Goal: Navigation & Orientation: Find specific page/section

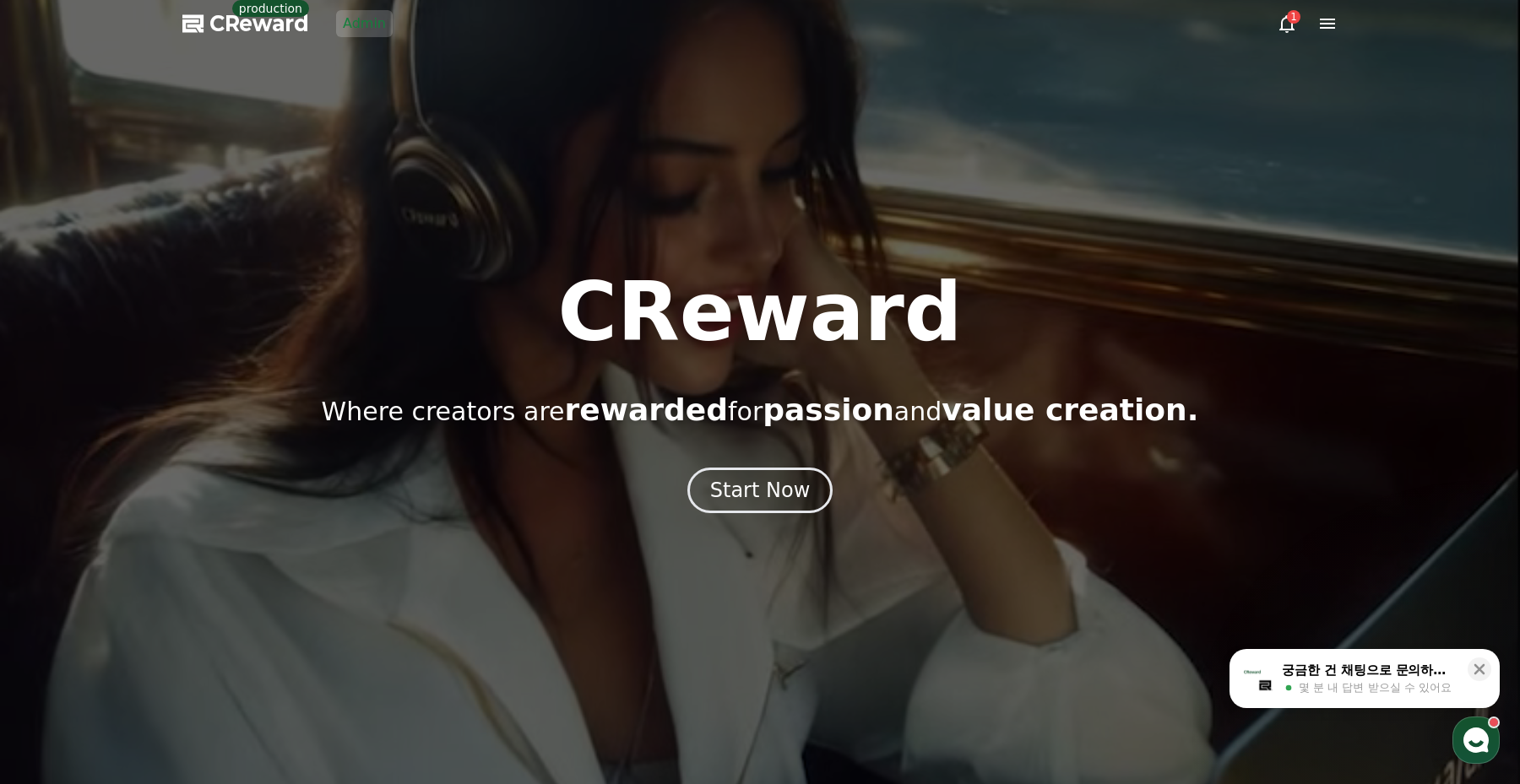
drag, startPoint x: 378, startPoint y: 106, endPoint x: 356, endPoint y: 55, distance: 55.5
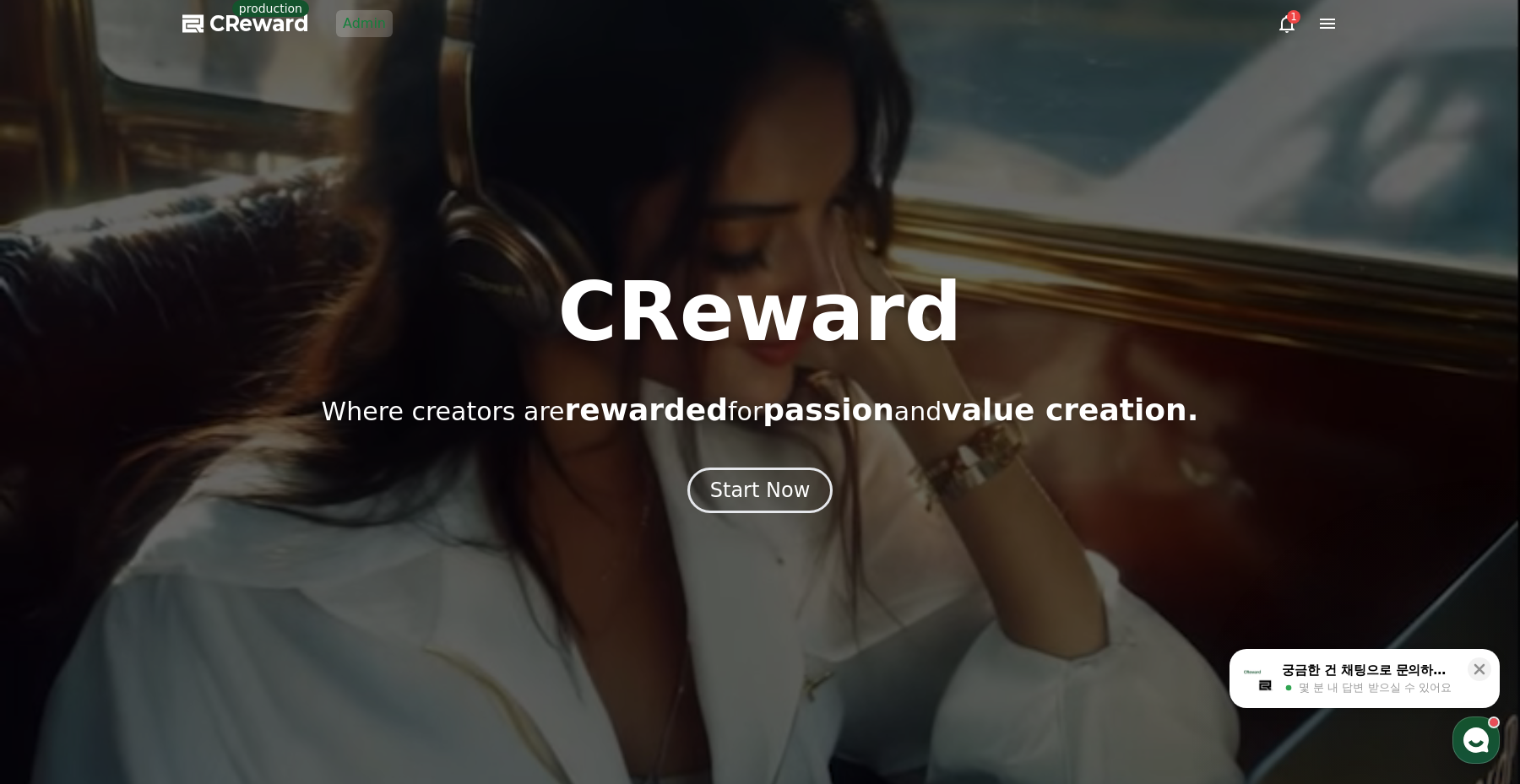
click at [377, 105] on div at bounding box center [760, 392] width 1520 height 784
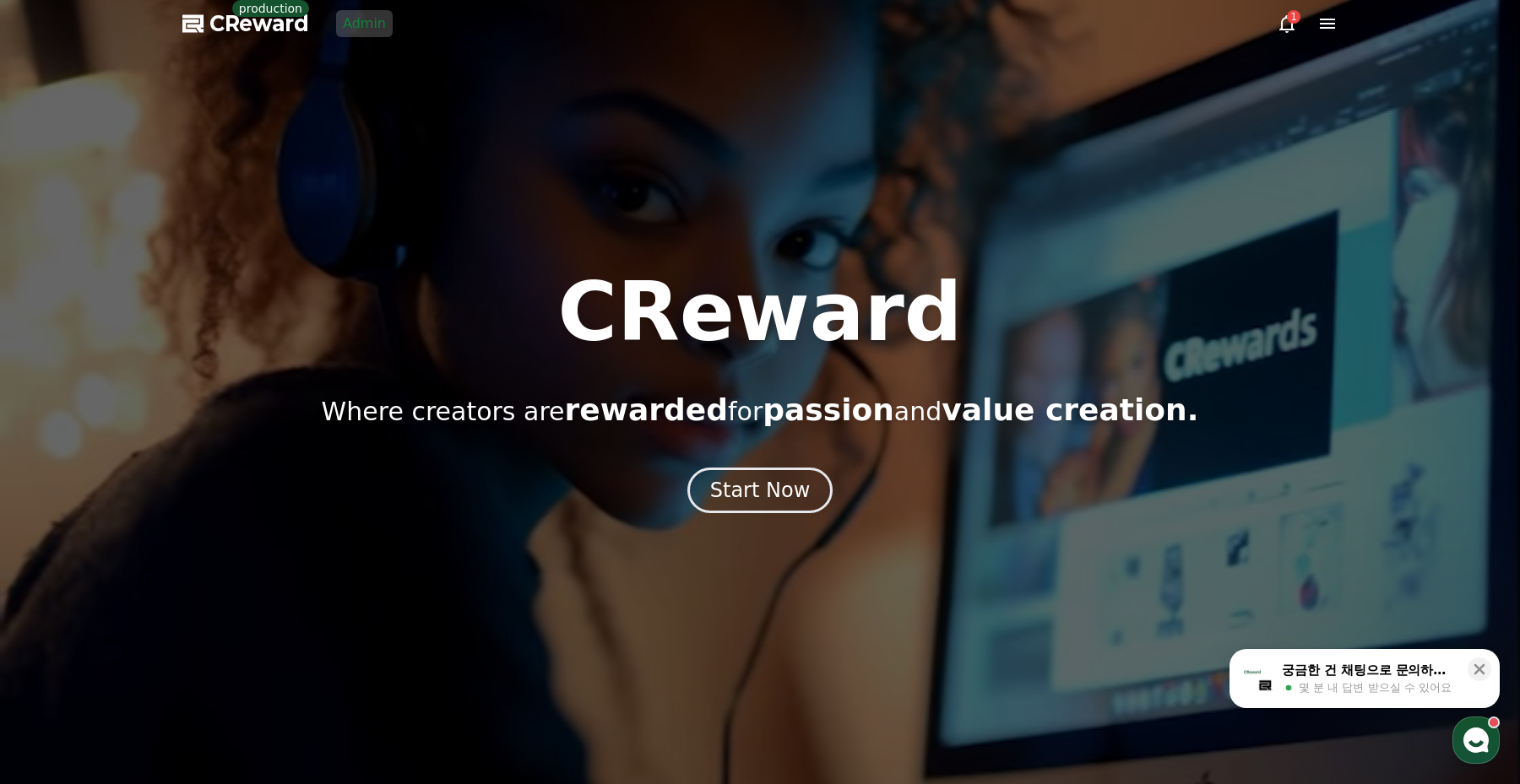
click at [357, 9] on div at bounding box center [760, 392] width 1520 height 784
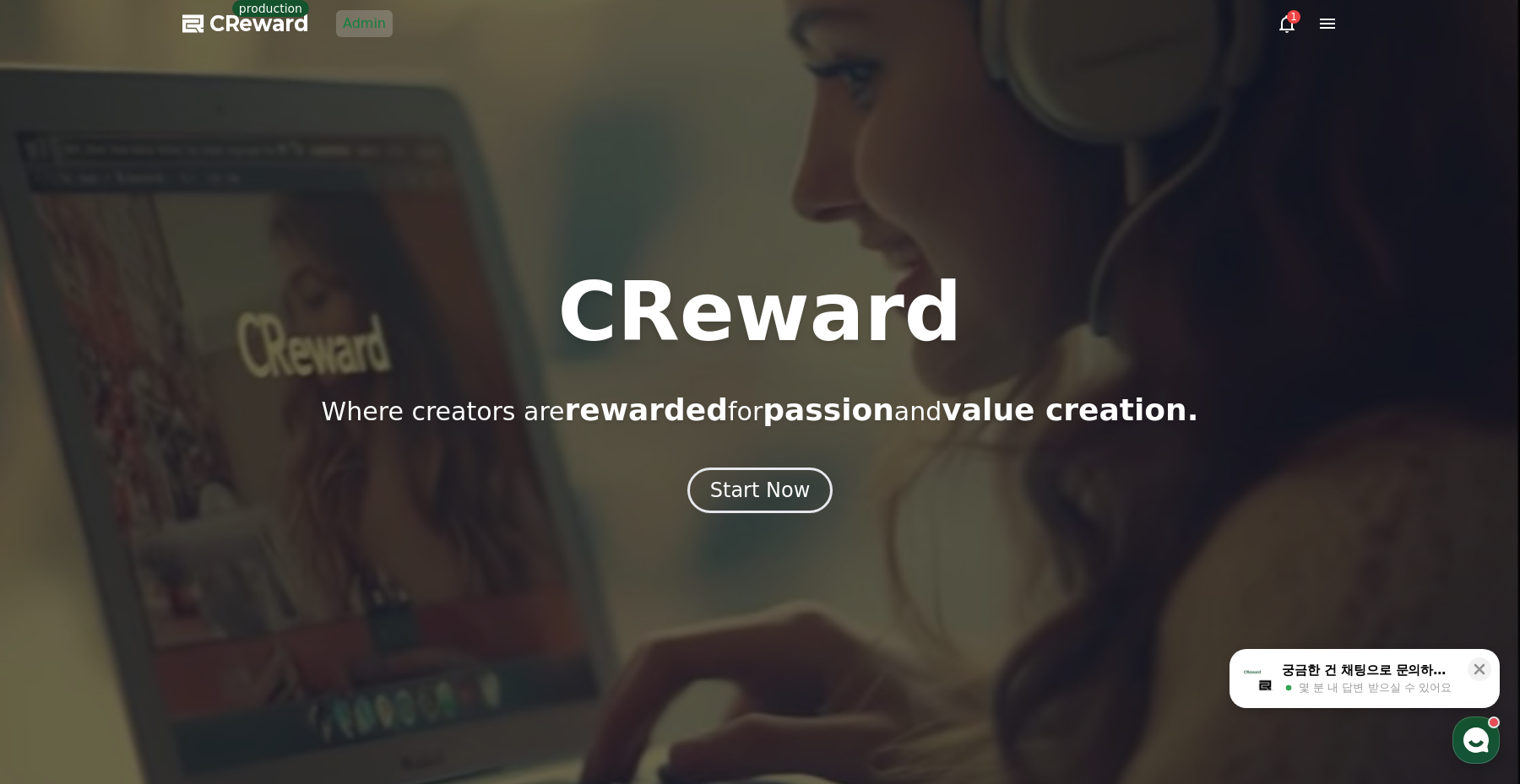
click at [358, 30] on link "Admin" at bounding box center [364, 24] width 56 height 27
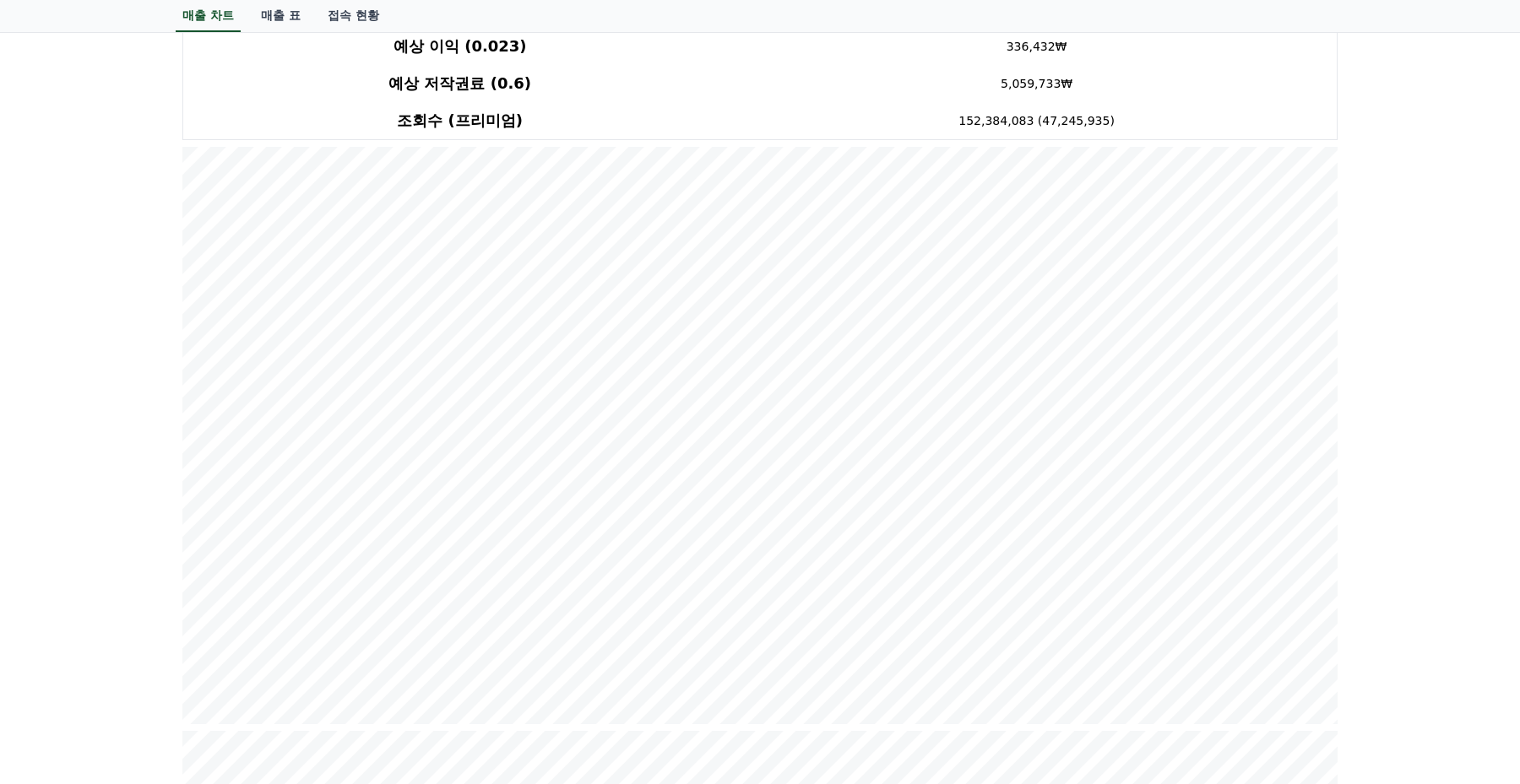
scroll to position [267, 0]
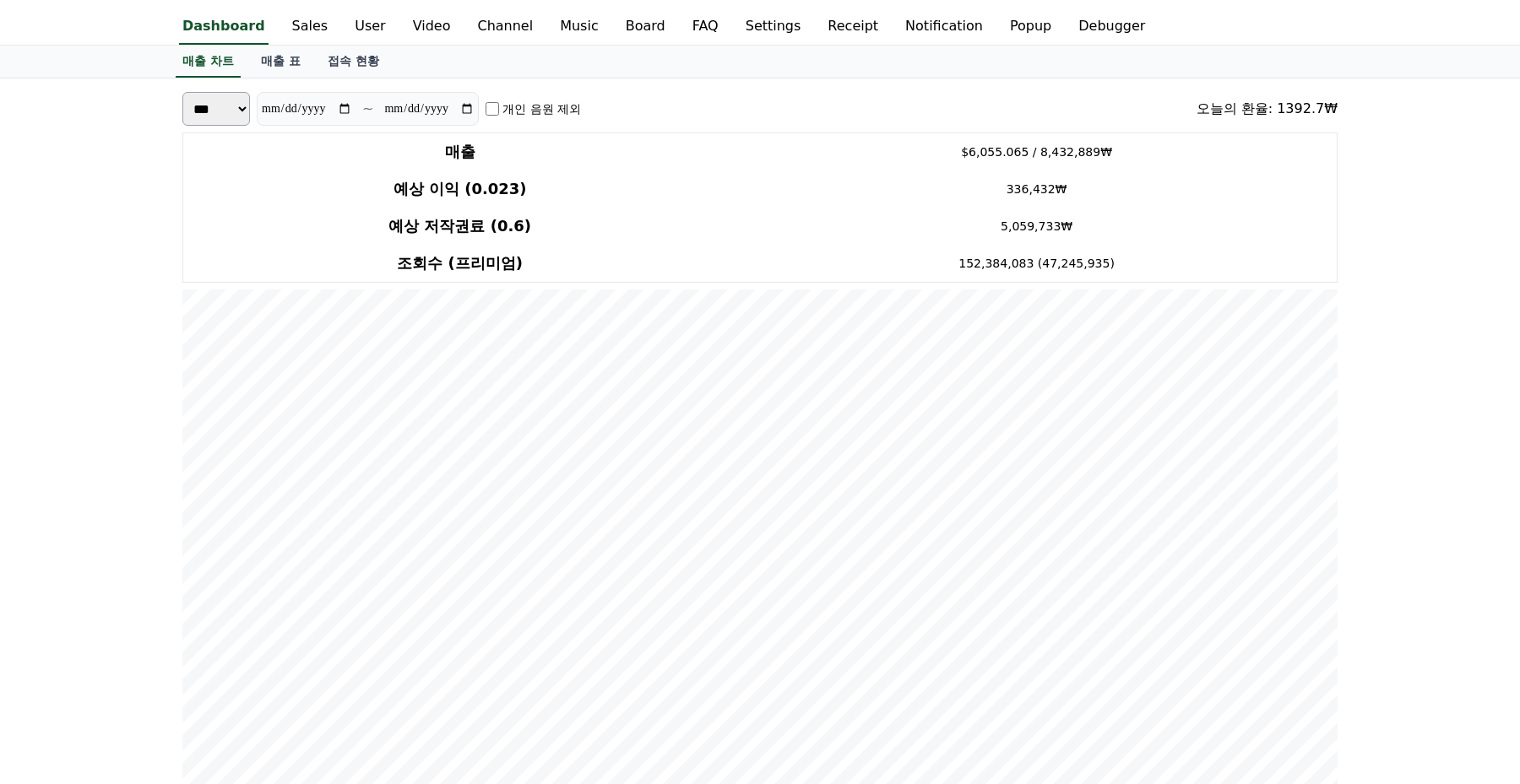
scroll to position [0, 0]
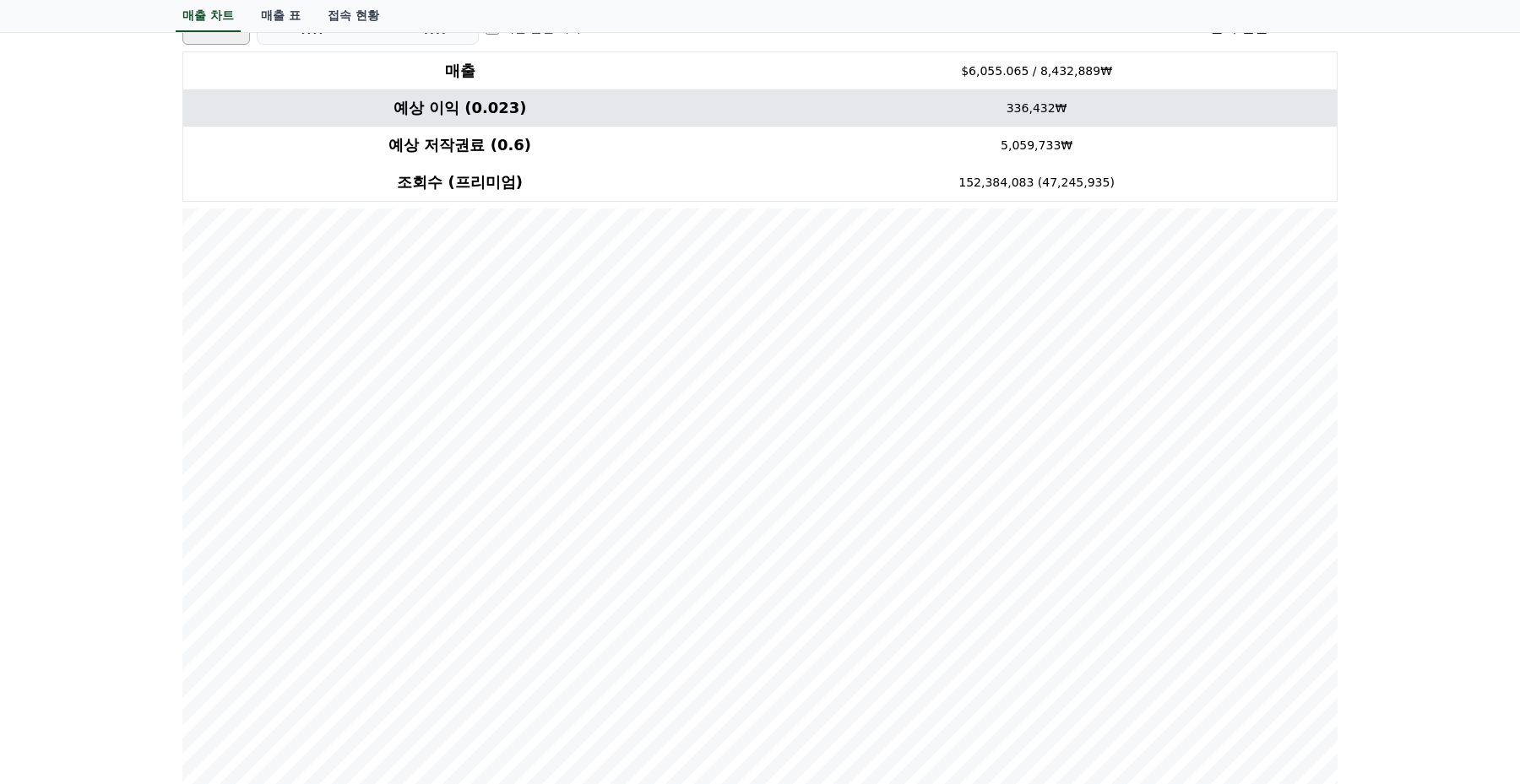
scroll to position [0, 0]
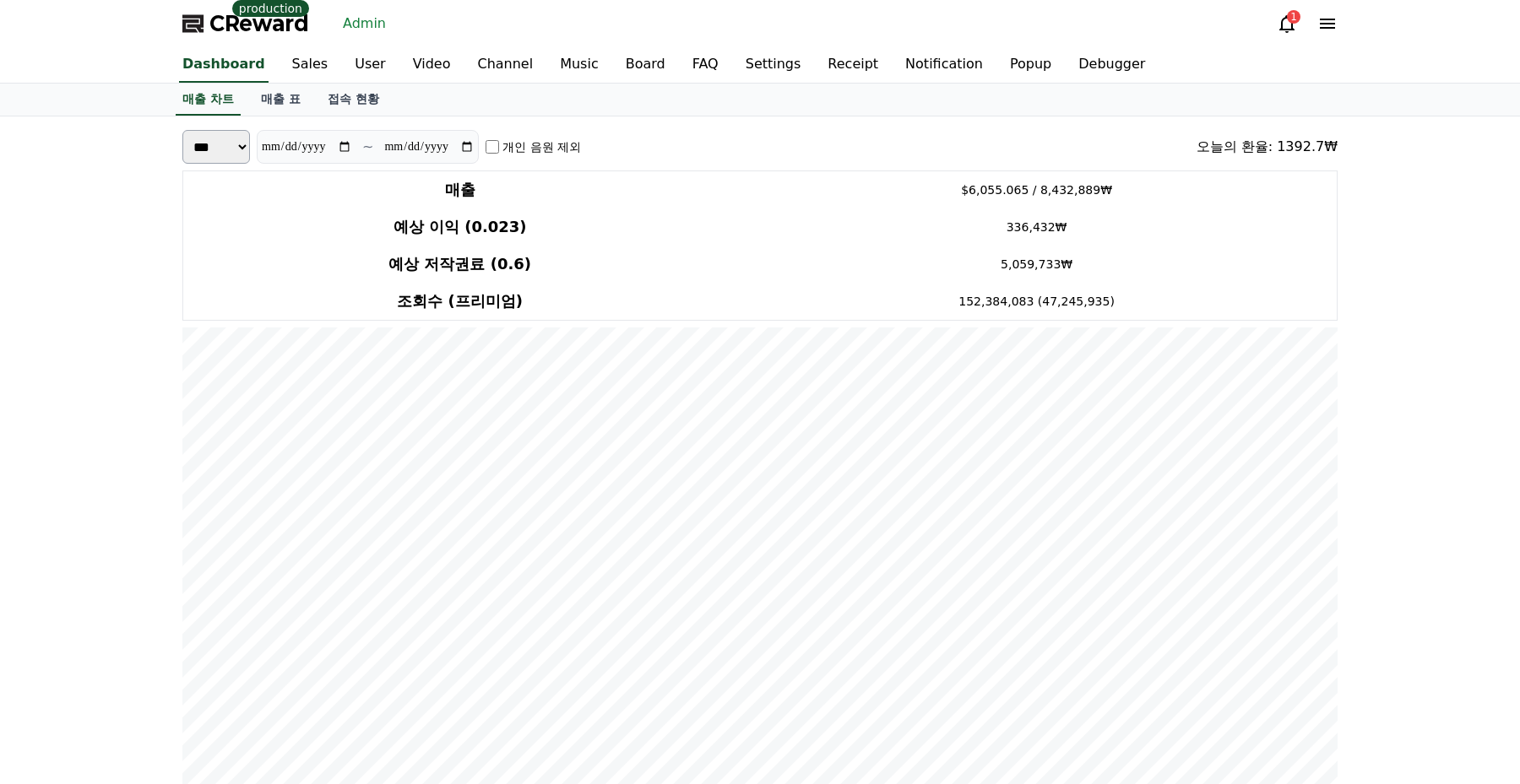
click at [573, 146] on label "개인 음원 제외" at bounding box center [541, 147] width 78 height 17
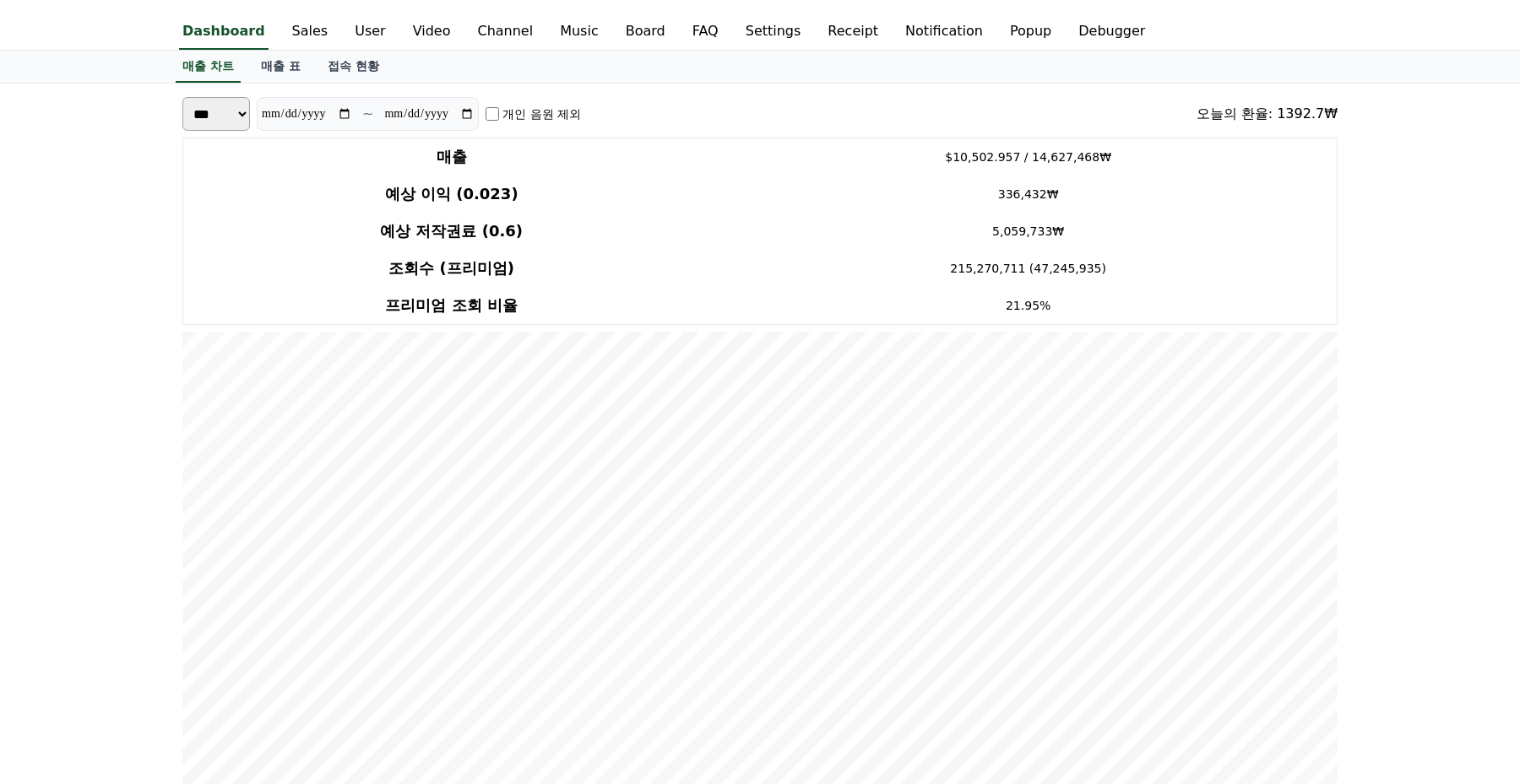
scroll to position [326, 0]
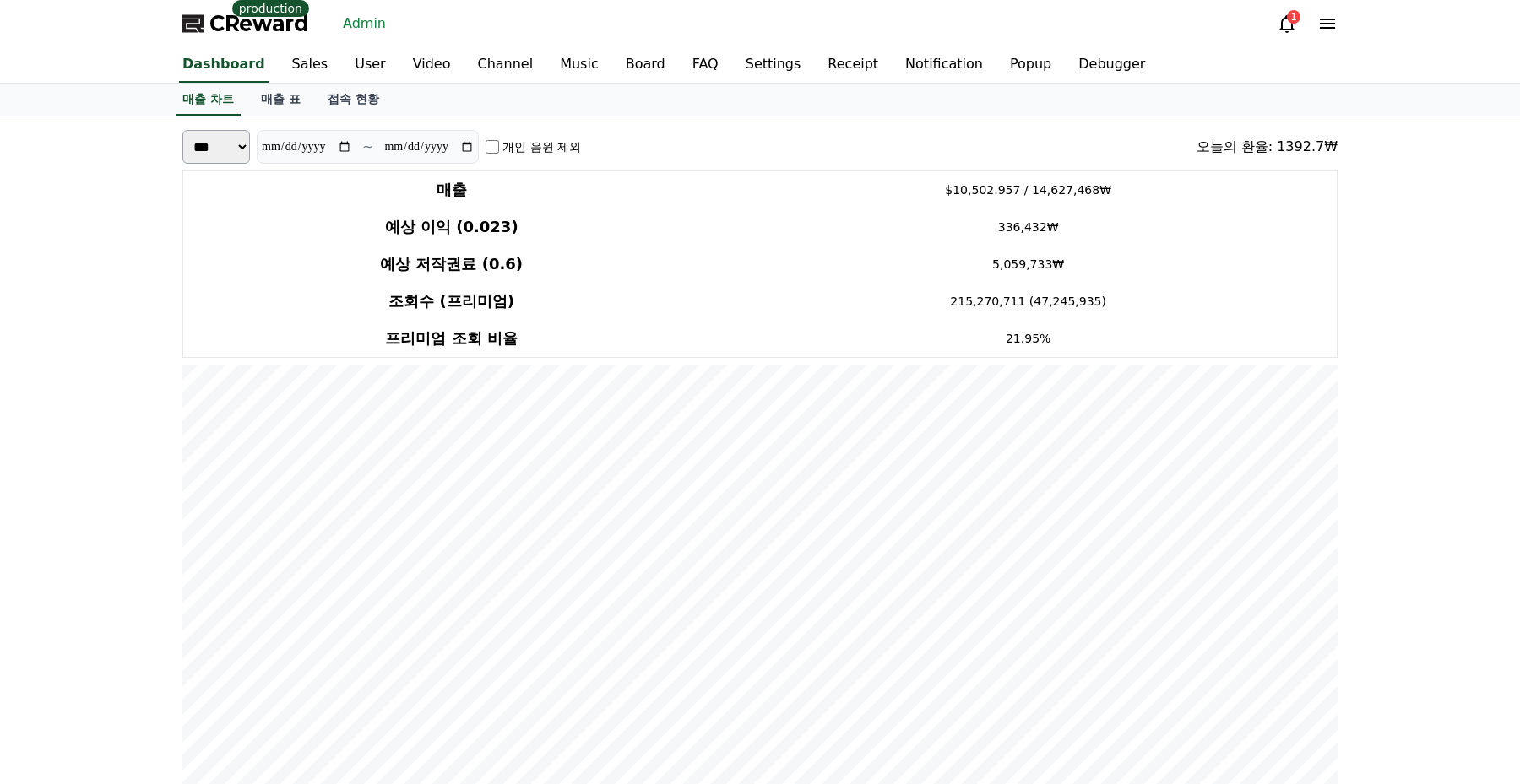
click at [531, 142] on label "개인 음원 제외" at bounding box center [541, 147] width 78 height 17
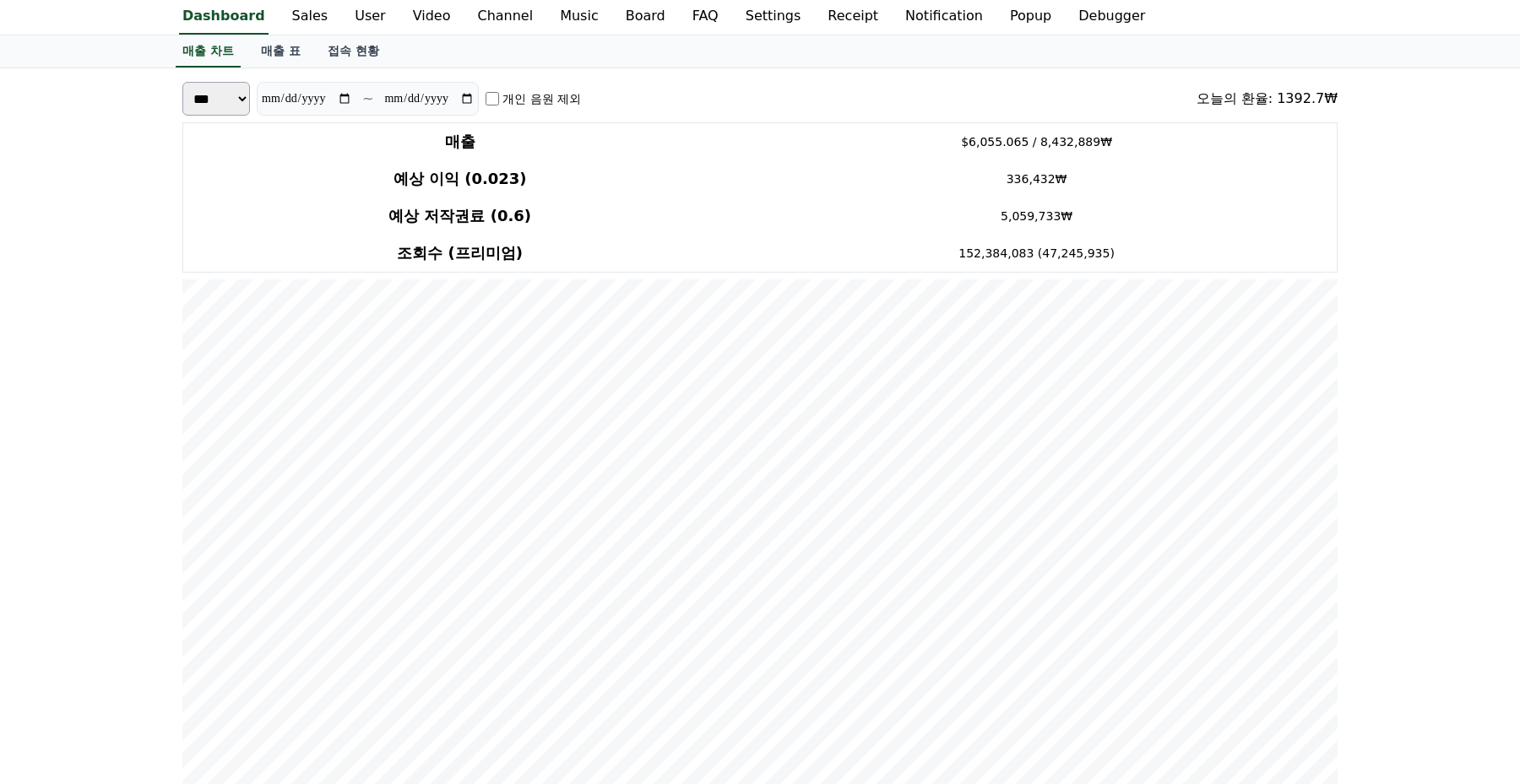
scroll to position [0, 0]
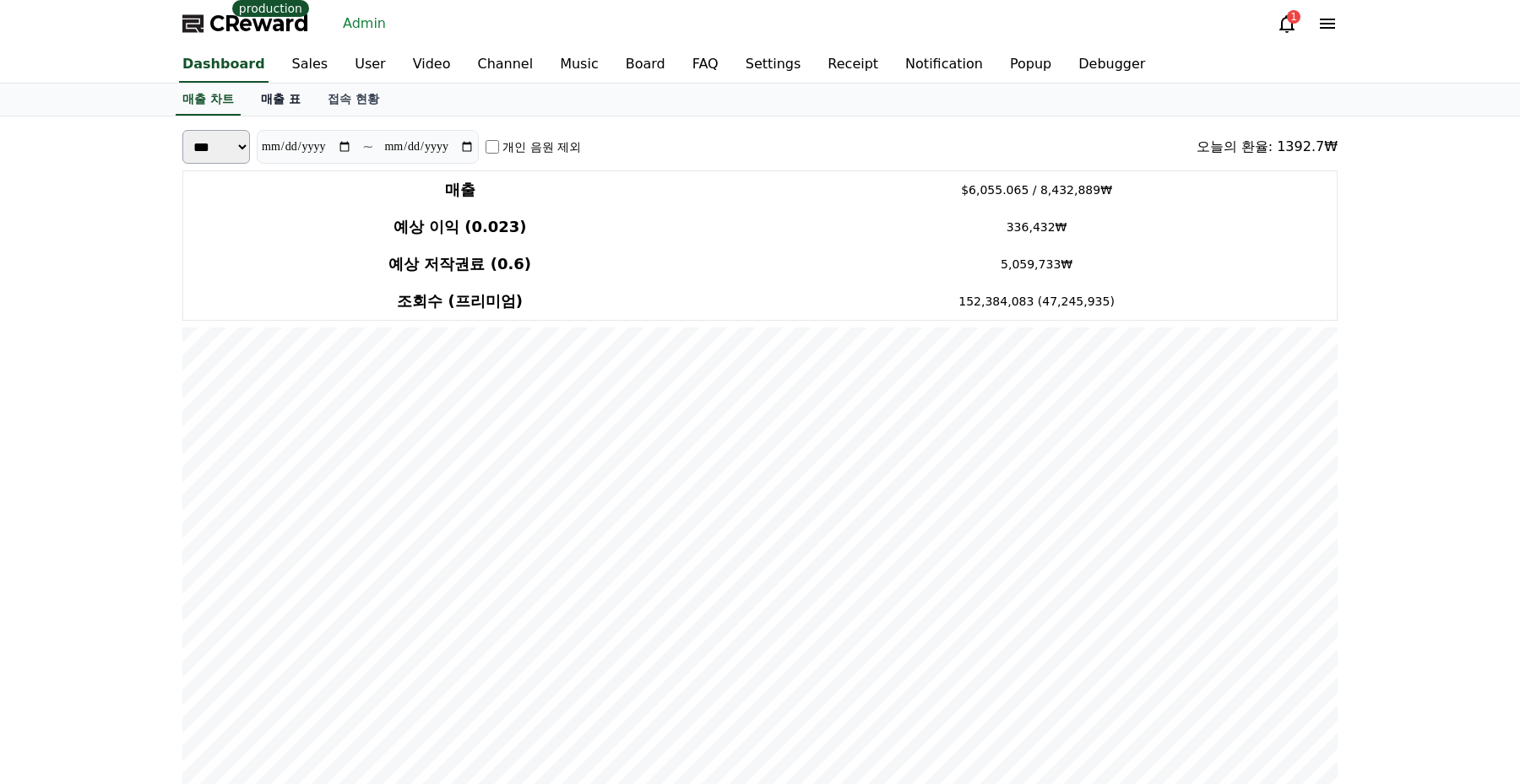
click at [266, 104] on link "매출 표" at bounding box center [281, 100] width 67 height 32
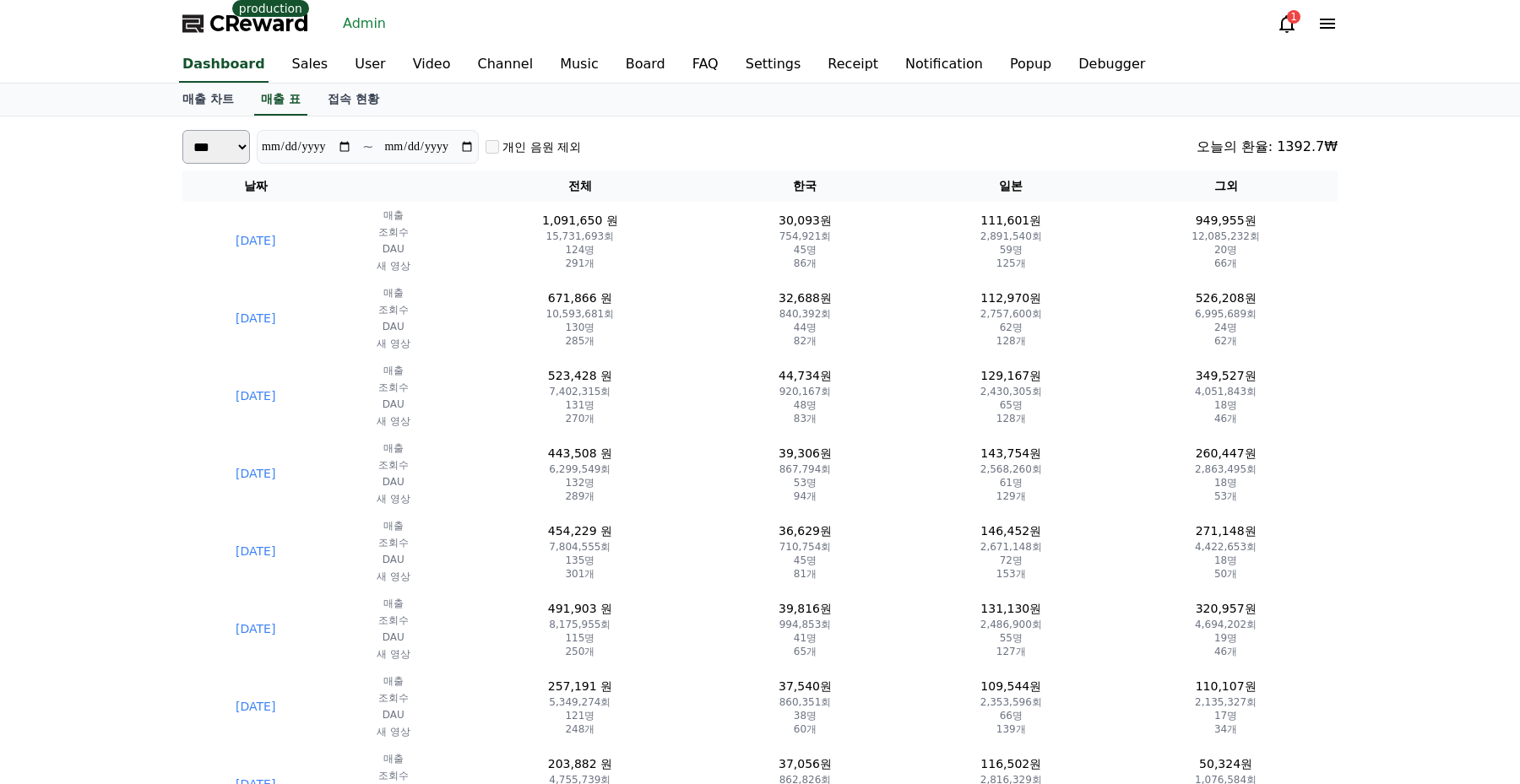
click at [788, 138] on div "**********" at bounding box center [760, 146] width 1155 height 33
click at [1102, 145] on div "**********" at bounding box center [760, 146] width 1155 height 33
click at [886, 156] on div "**********" at bounding box center [760, 146] width 1155 height 33
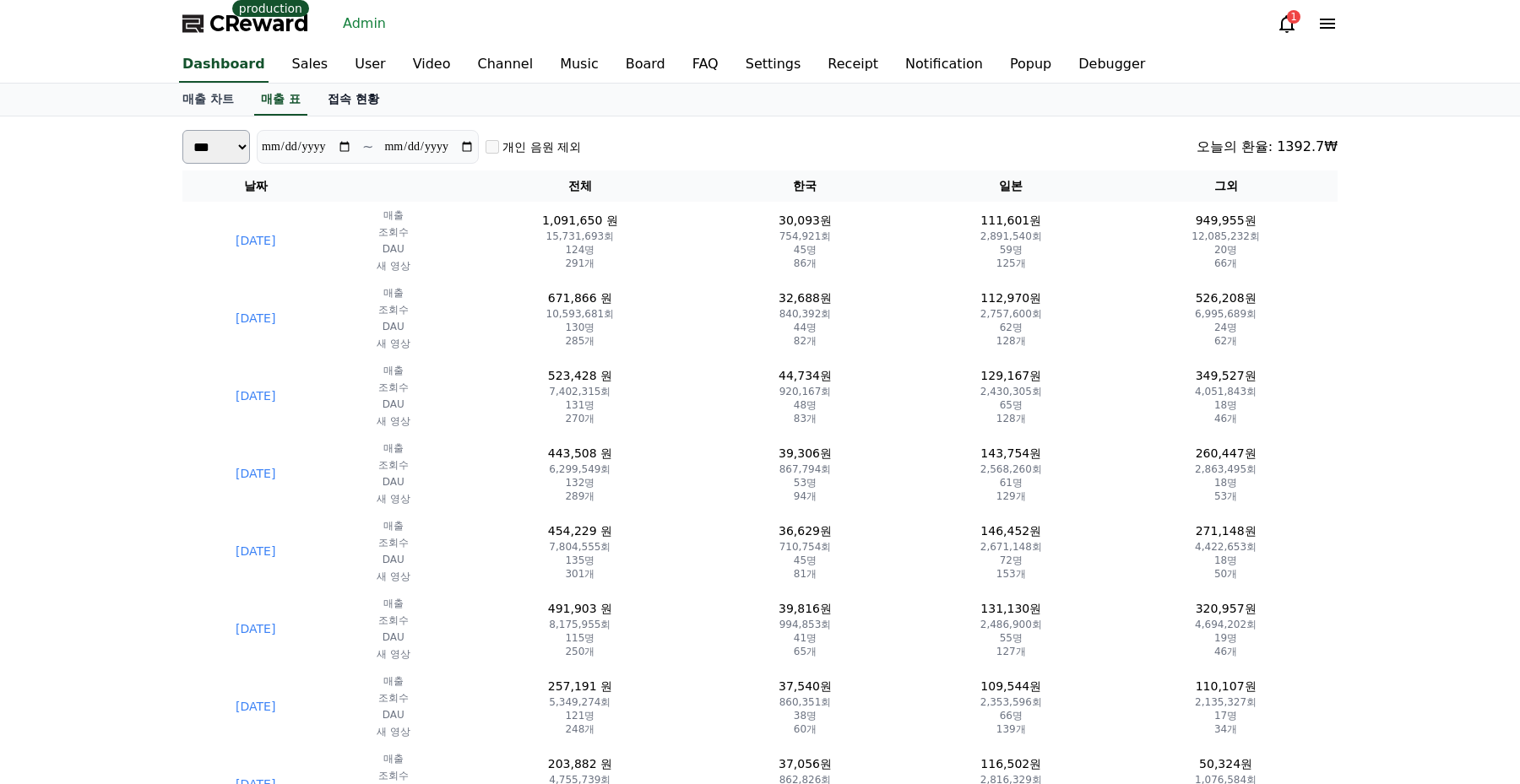
click at [314, 97] on link "접속 현황" at bounding box center [353, 100] width 78 height 32
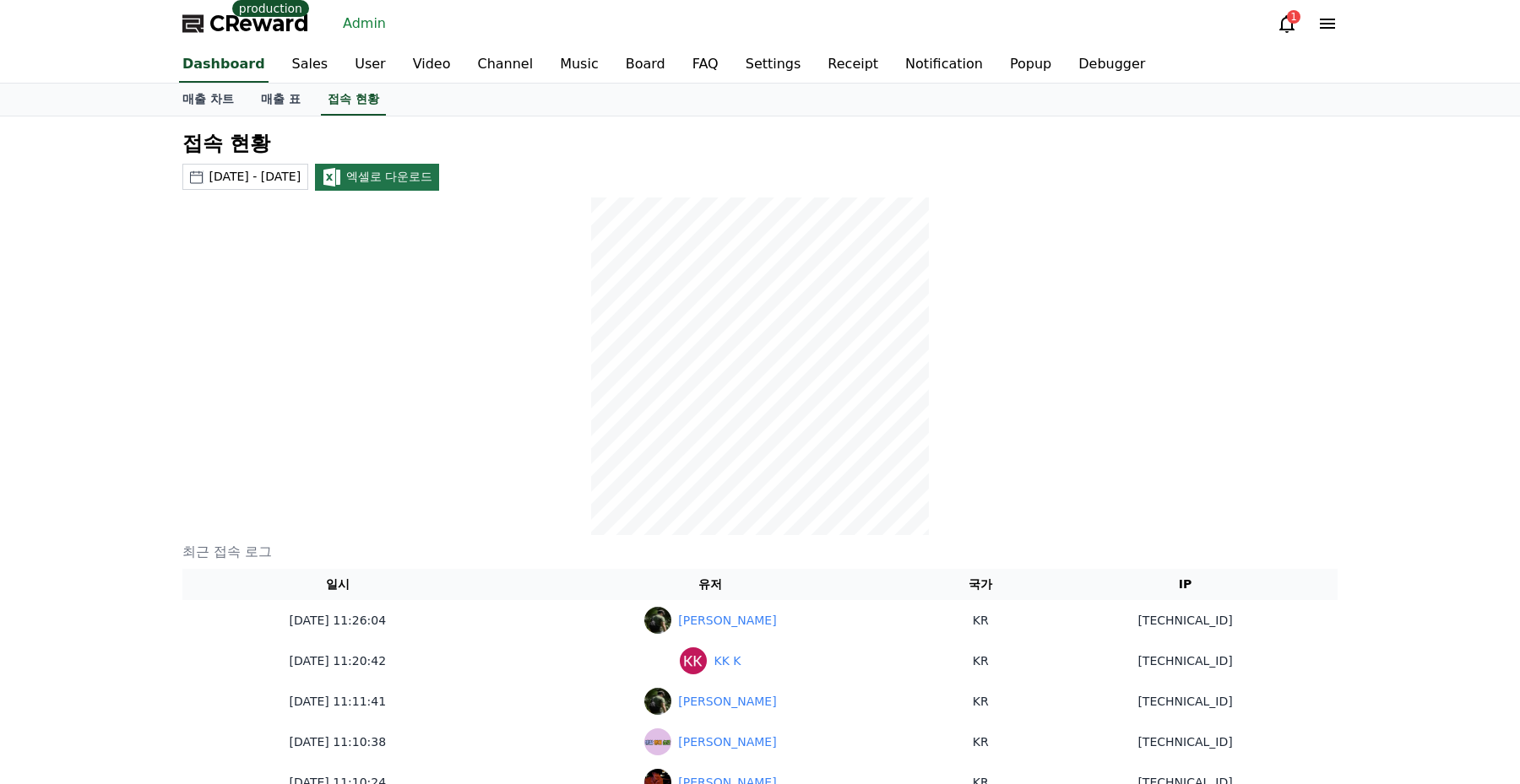
click at [398, 271] on div at bounding box center [760, 366] width 1155 height 338
click at [291, 68] on link "Sales" at bounding box center [310, 65] width 63 height 35
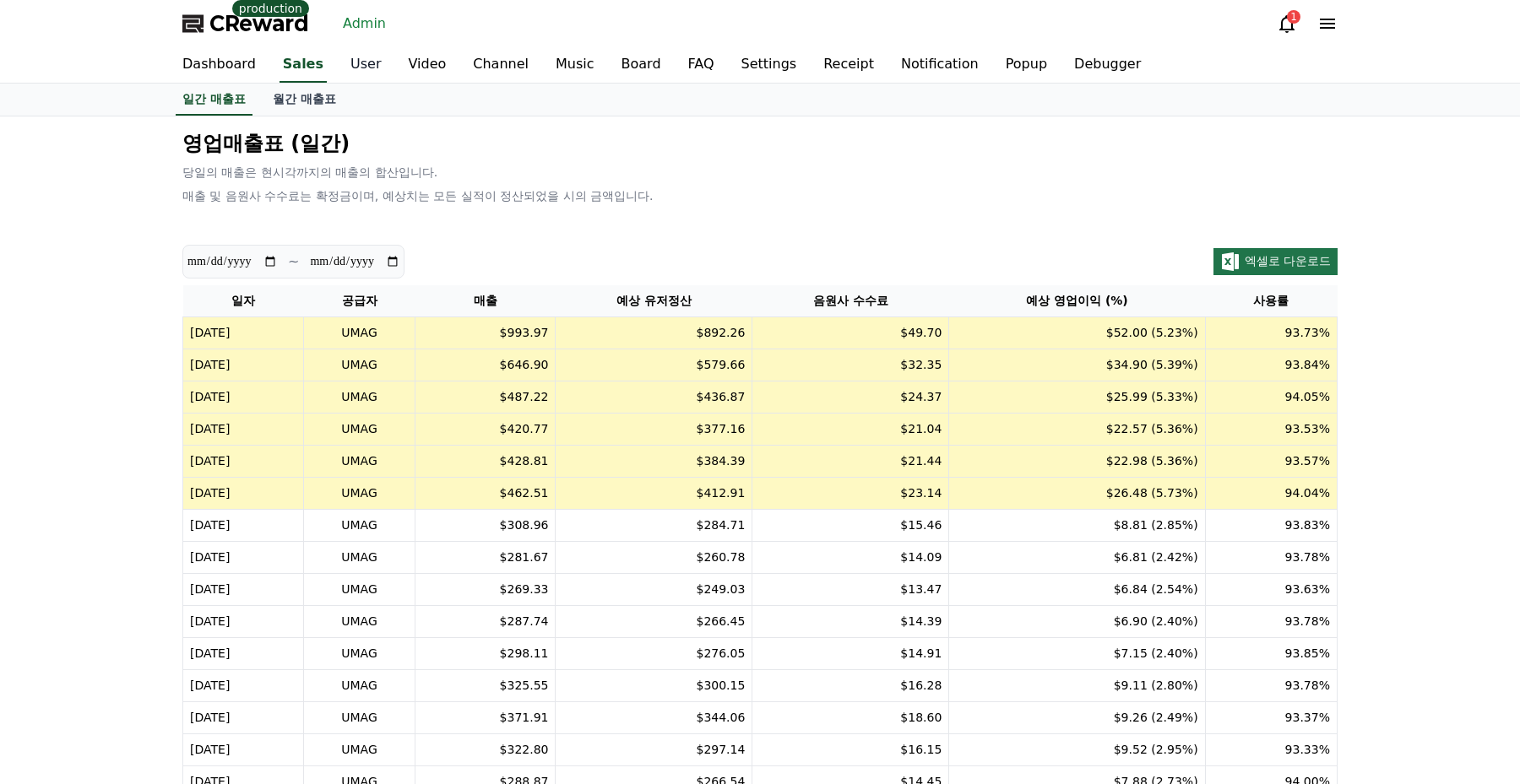
click at [344, 66] on link "User" at bounding box center [365, 65] width 57 height 35
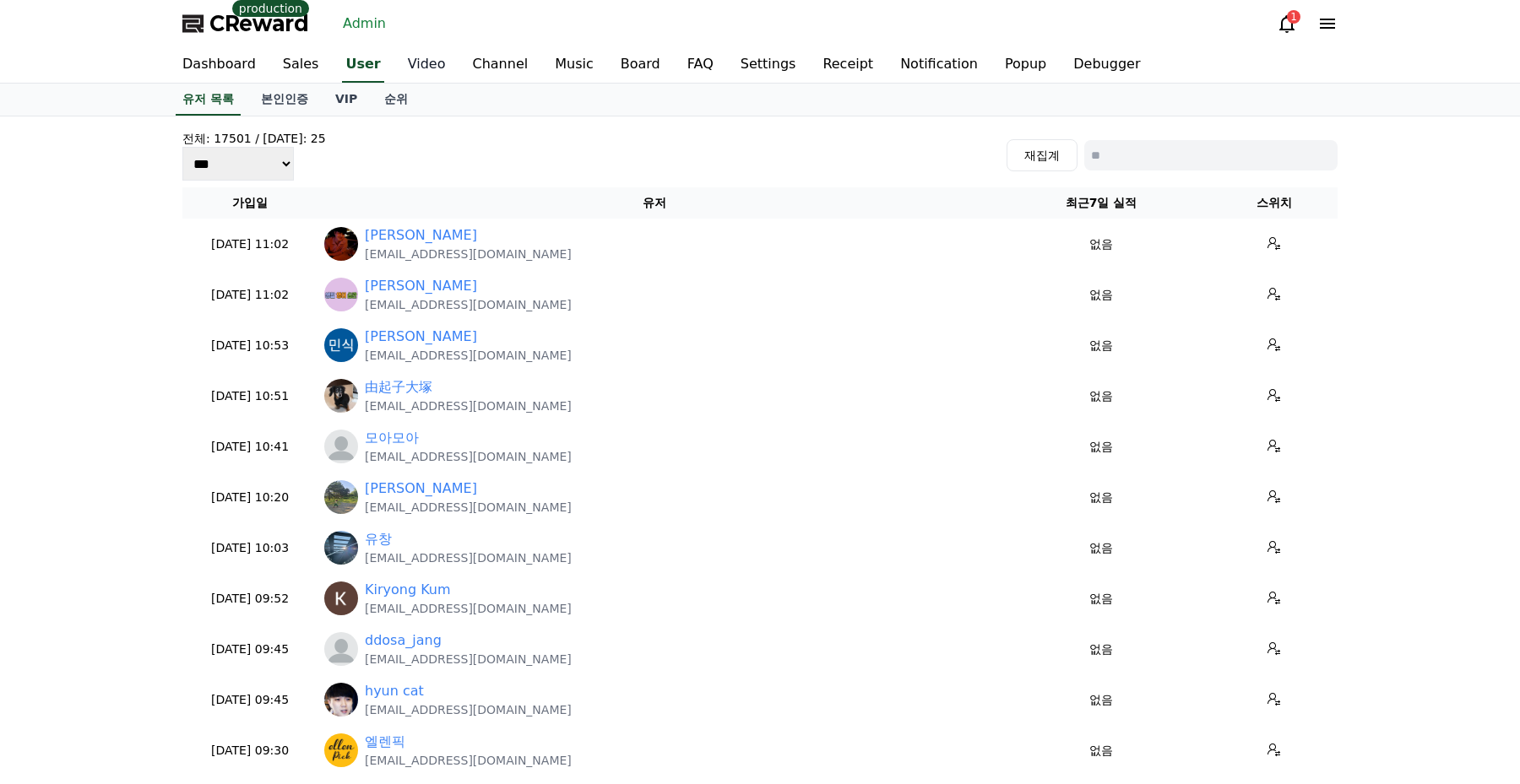
click at [421, 62] on link "Video" at bounding box center [427, 65] width 65 height 35
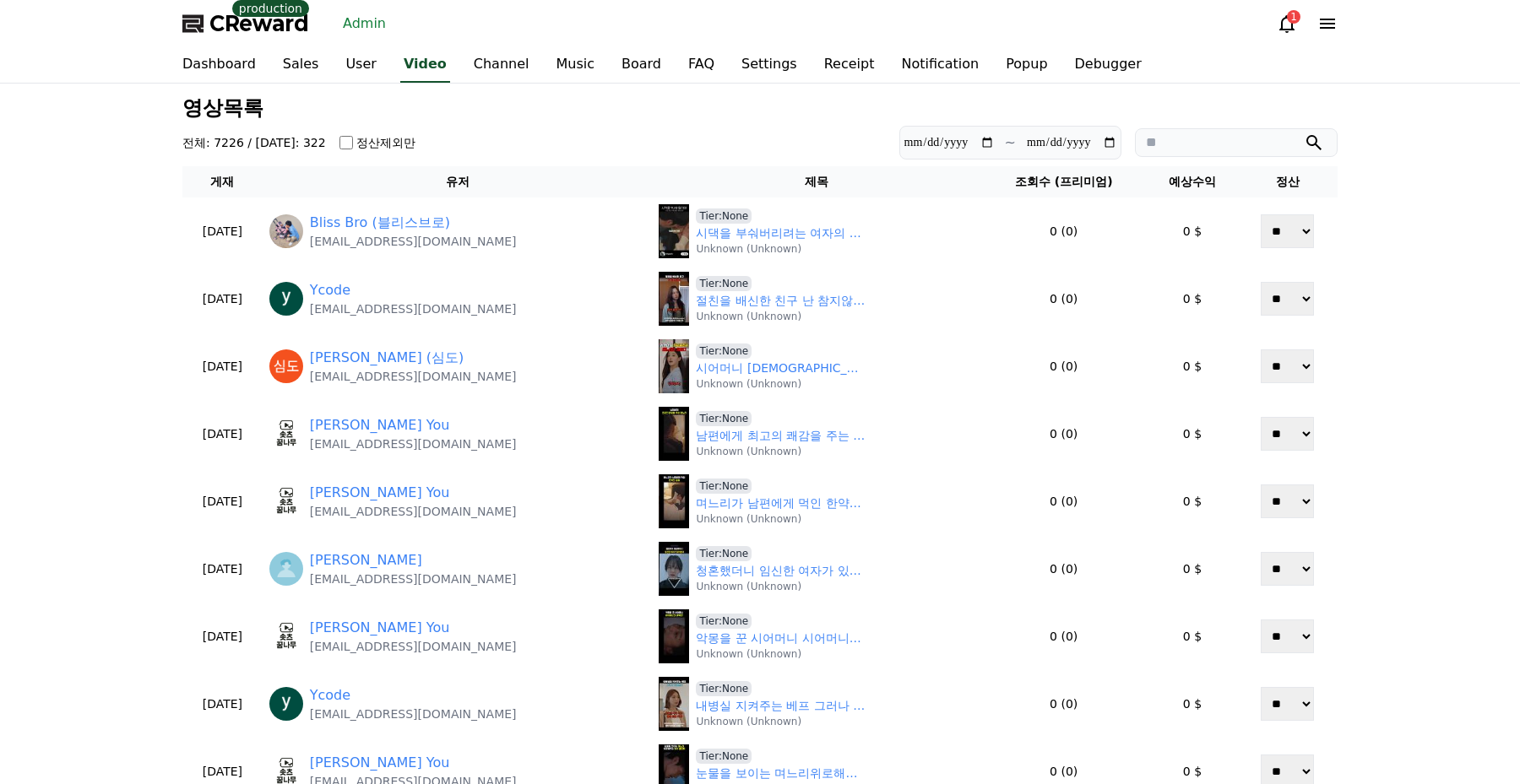
drag, startPoint x: 556, startPoint y: 138, endPoint x: 551, endPoint y: 145, distance: 8.6
click at [550, 139] on section "**********" at bounding box center [760, 142] width 1155 height 33
click at [644, 126] on section "**********" at bounding box center [760, 142] width 1155 height 33
click at [460, 55] on link "Channel" at bounding box center [501, 65] width 83 height 35
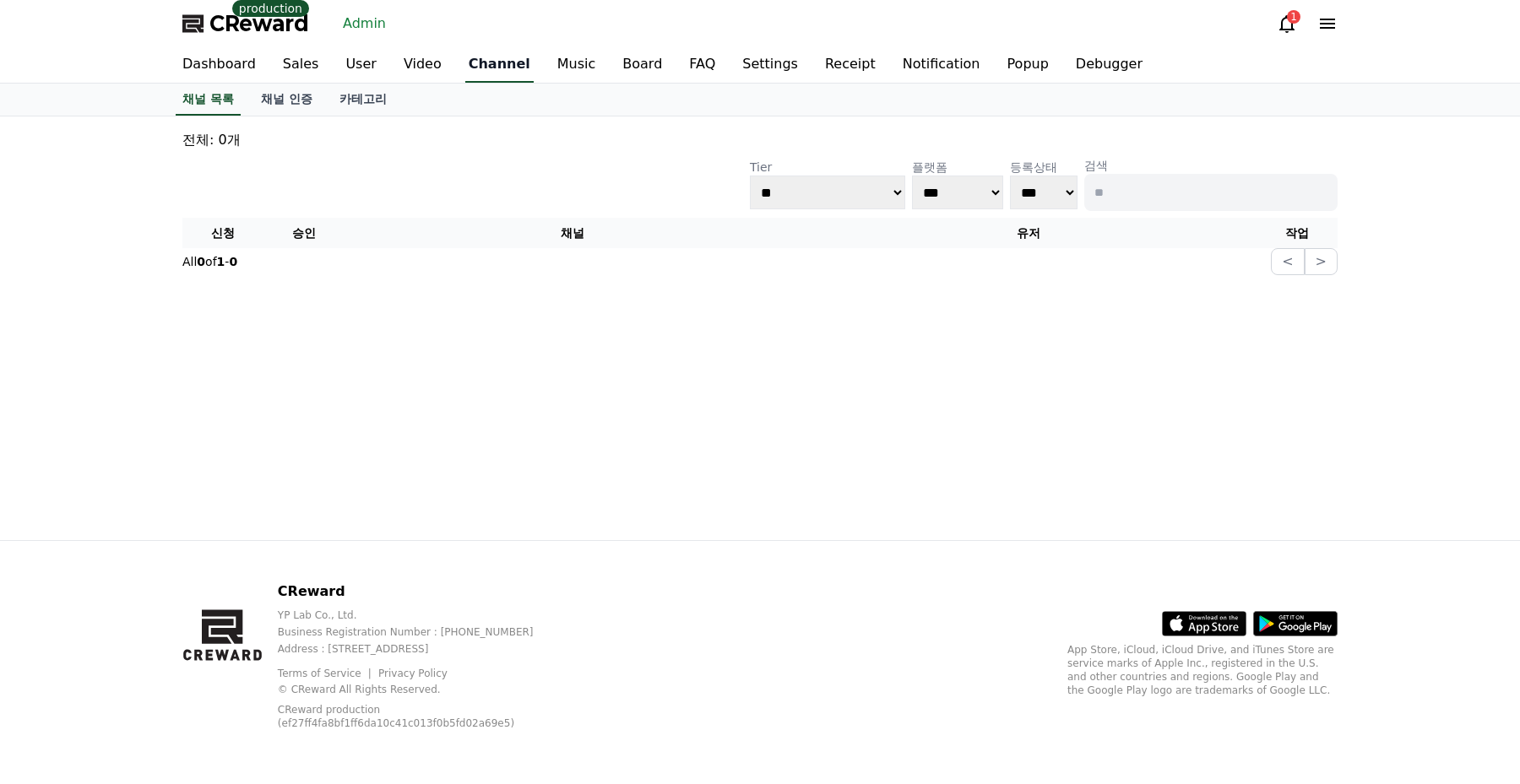
click at [491, 70] on link "Channel" at bounding box center [500, 65] width 69 height 35
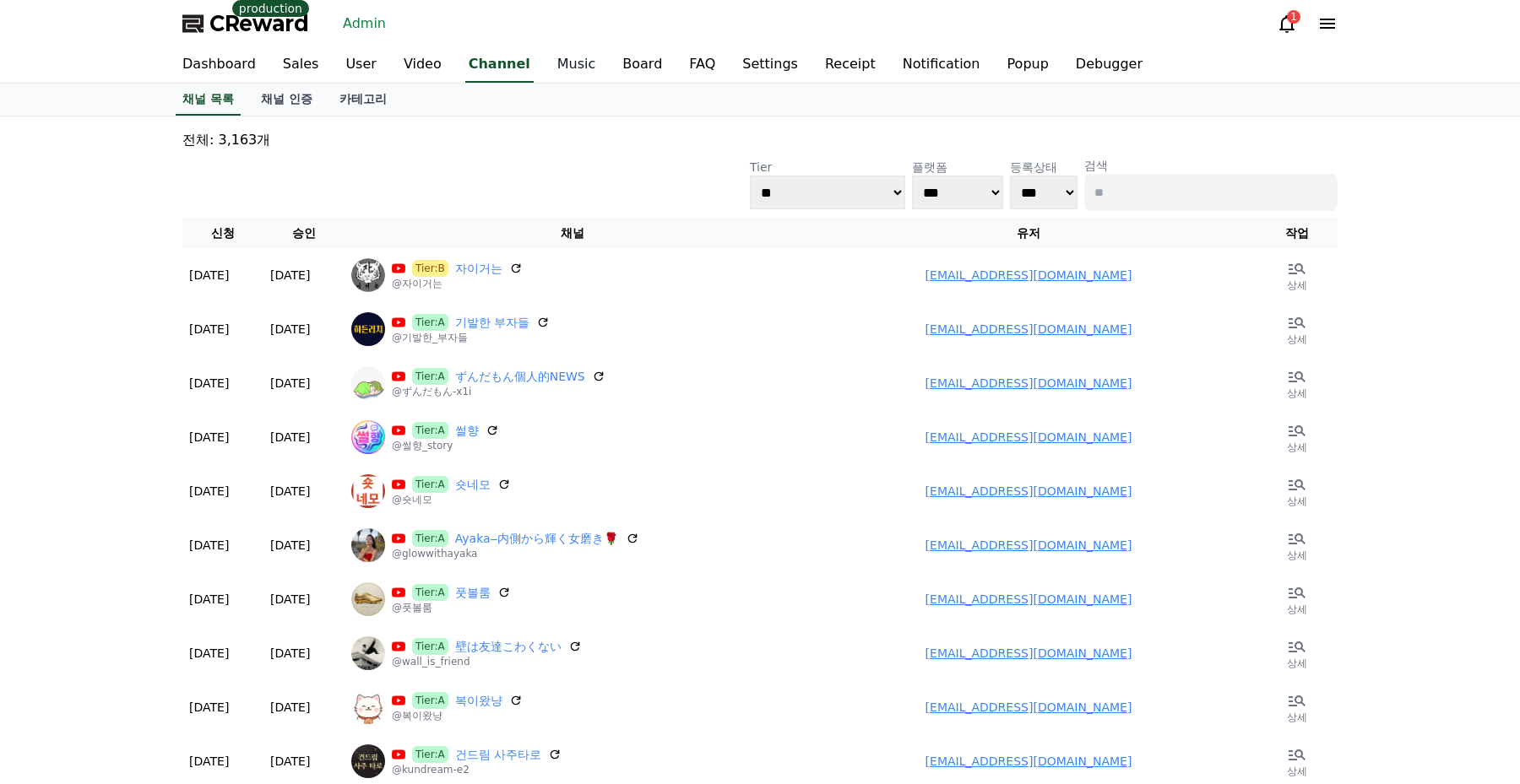
click at [561, 60] on link "Music" at bounding box center [576, 65] width 66 height 35
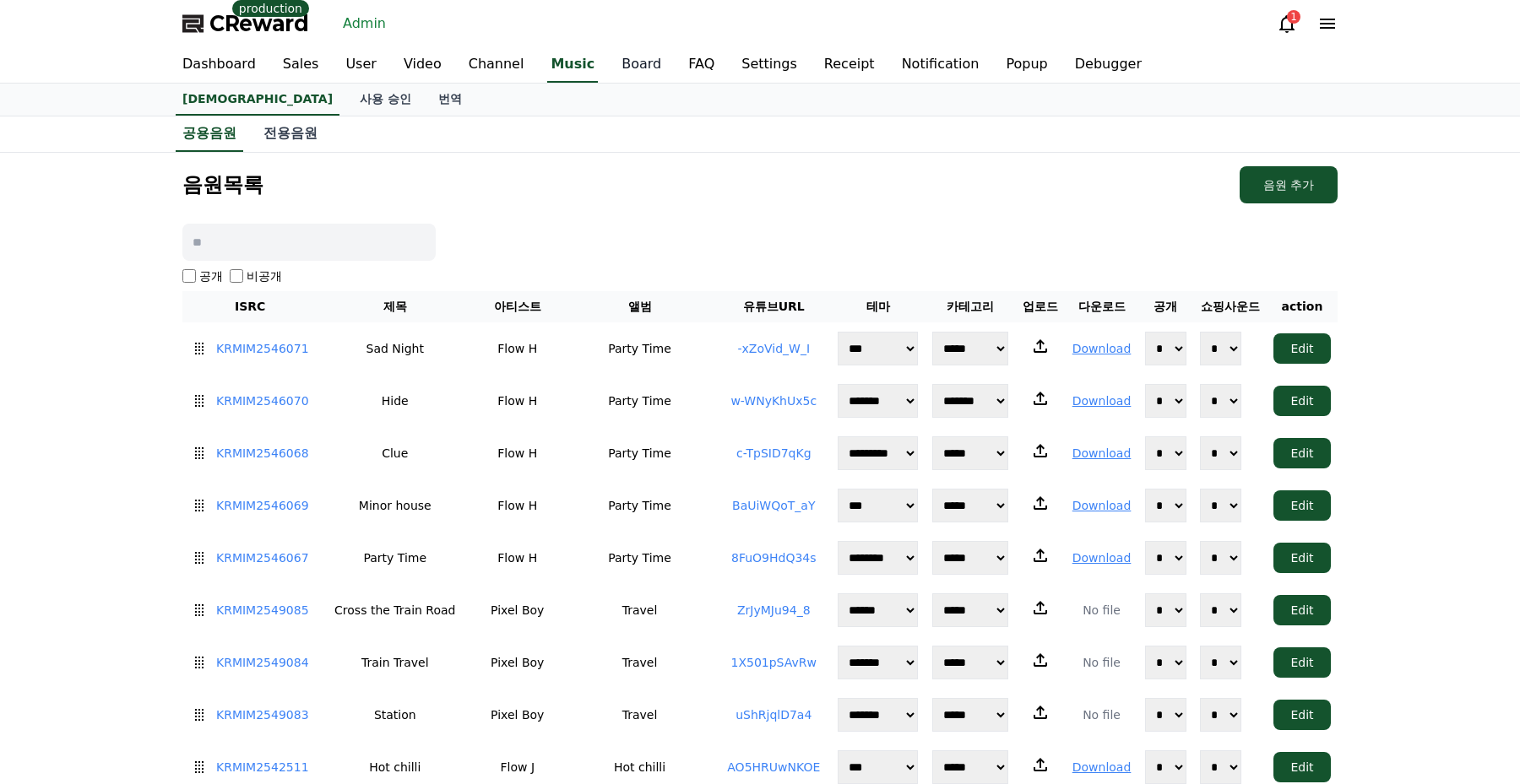
click at [620, 66] on link "Board" at bounding box center [641, 65] width 67 height 35
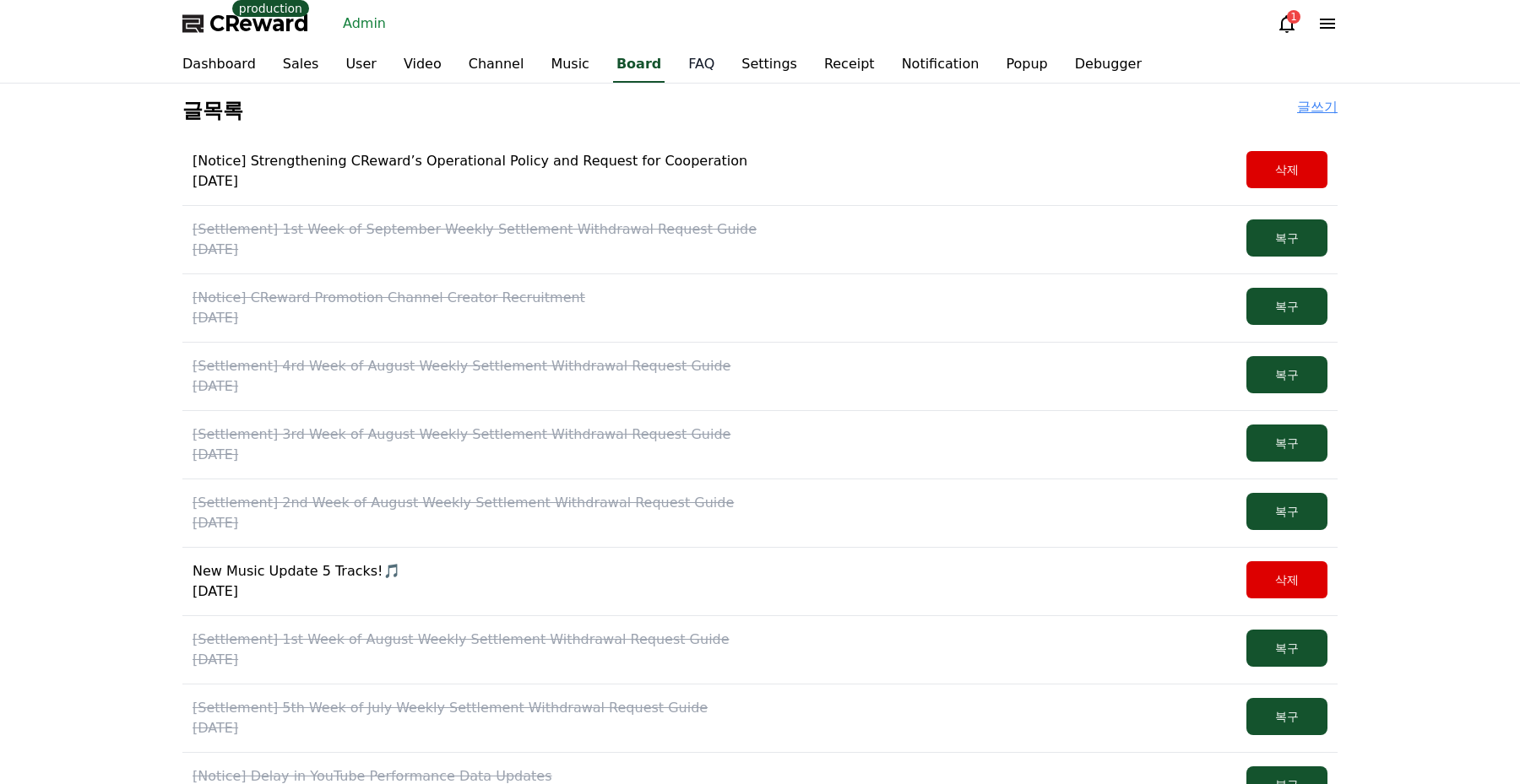
click at [675, 72] on link "FAQ" at bounding box center [701, 65] width 53 height 35
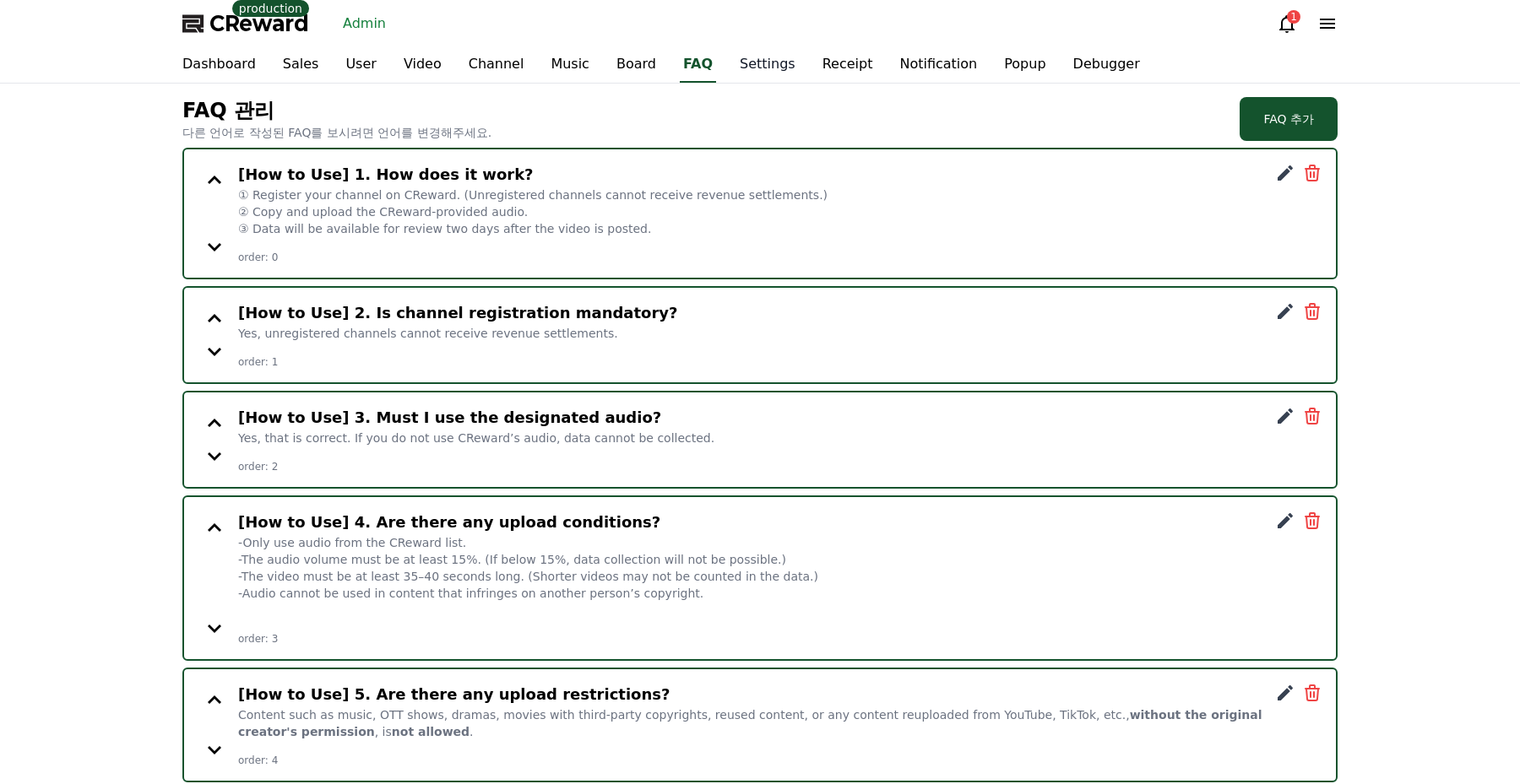
click at [726, 72] on link "Settings" at bounding box center [767, 65] width 83 height 35
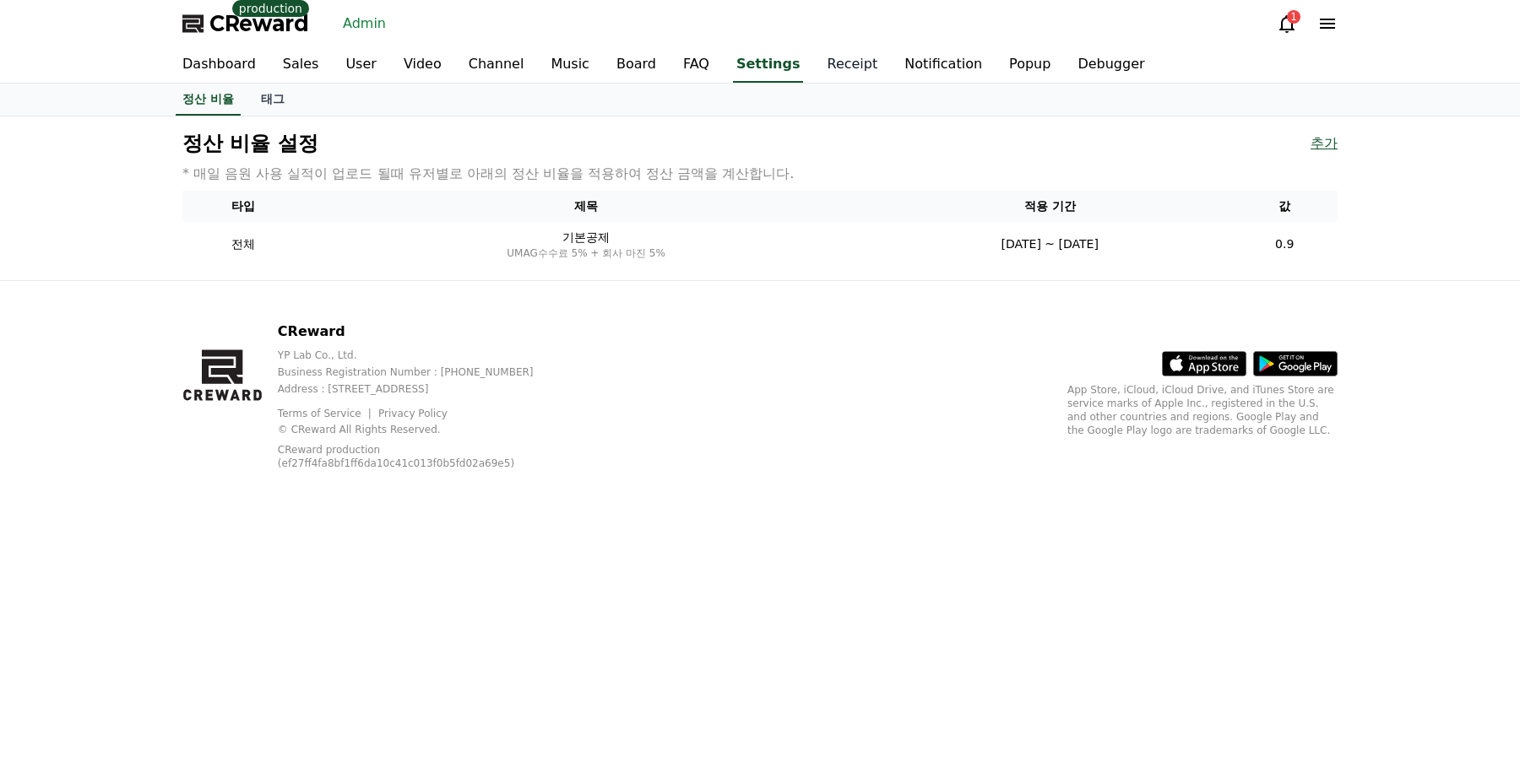
click at [813, 68] on link "Receipt" at bounding box center [851, 65] width 77 height 35
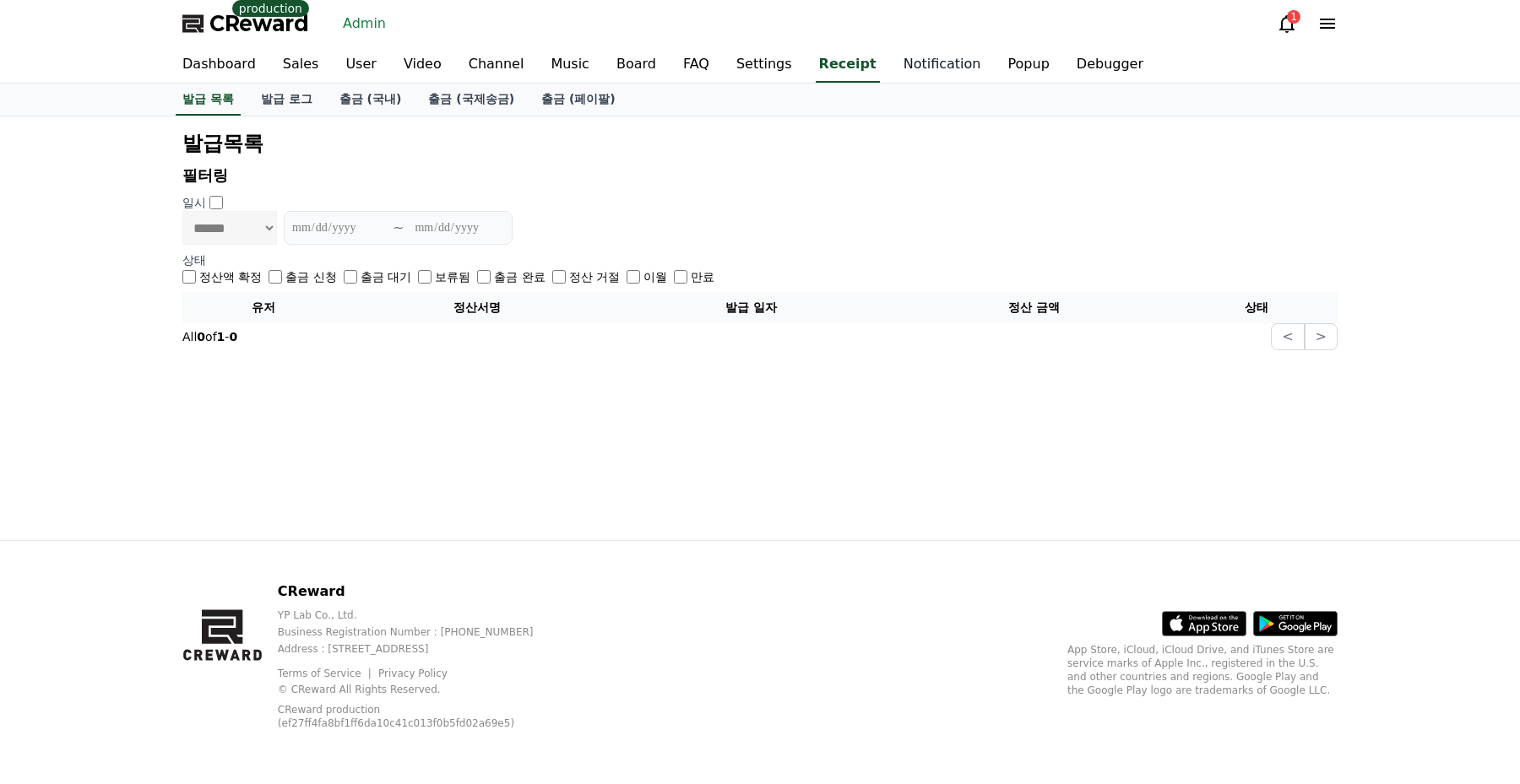
click at [890, 69] on link "Notification" at bounding box center [943, 65] width 105 height 35
select select
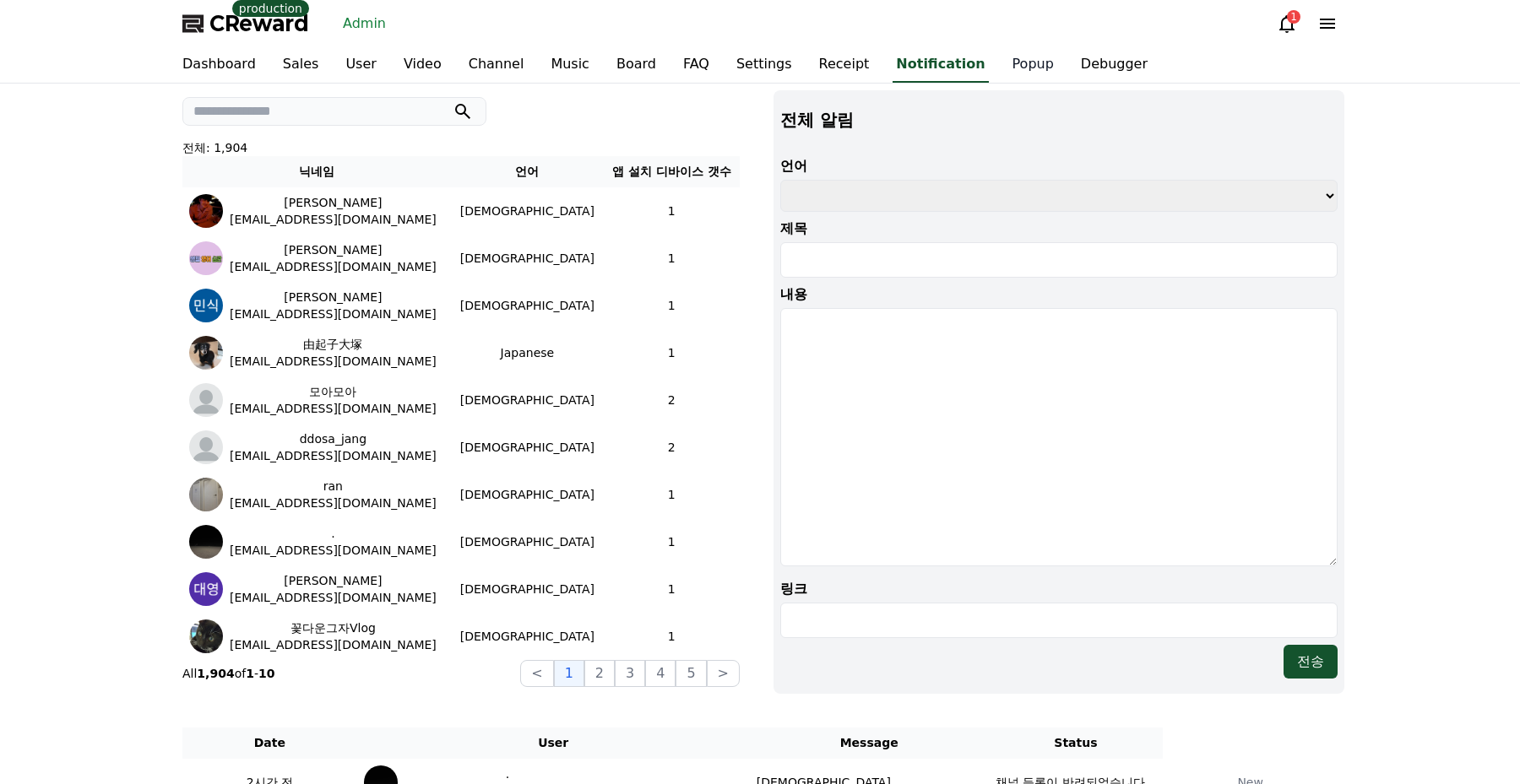
click at [999, 71] on link "Popup" at bounding box center [1033, 65] width 69 height 35
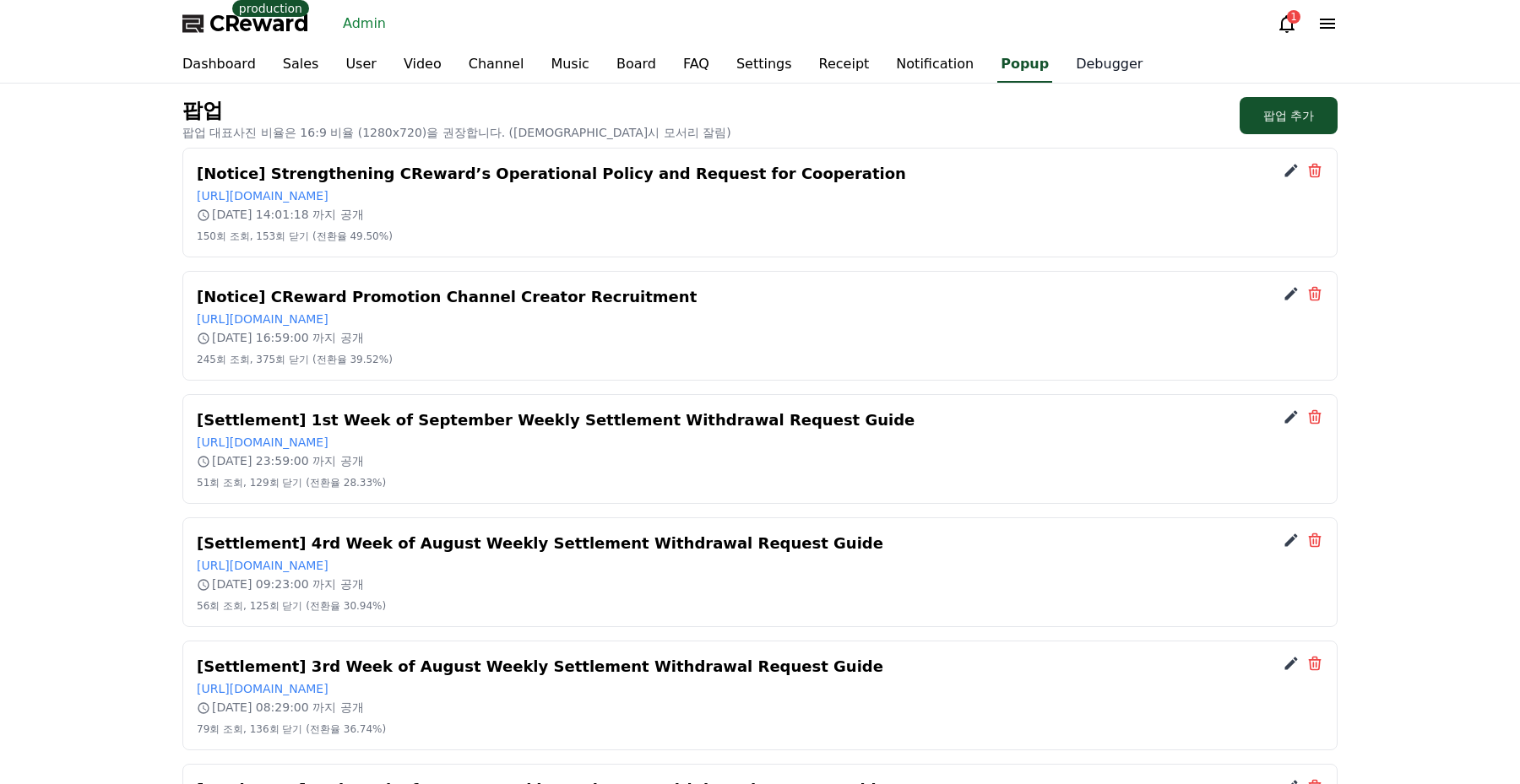
click at [1062, 65] on link "Debugger" at bounding box center [1109, 65] width 94 height 35
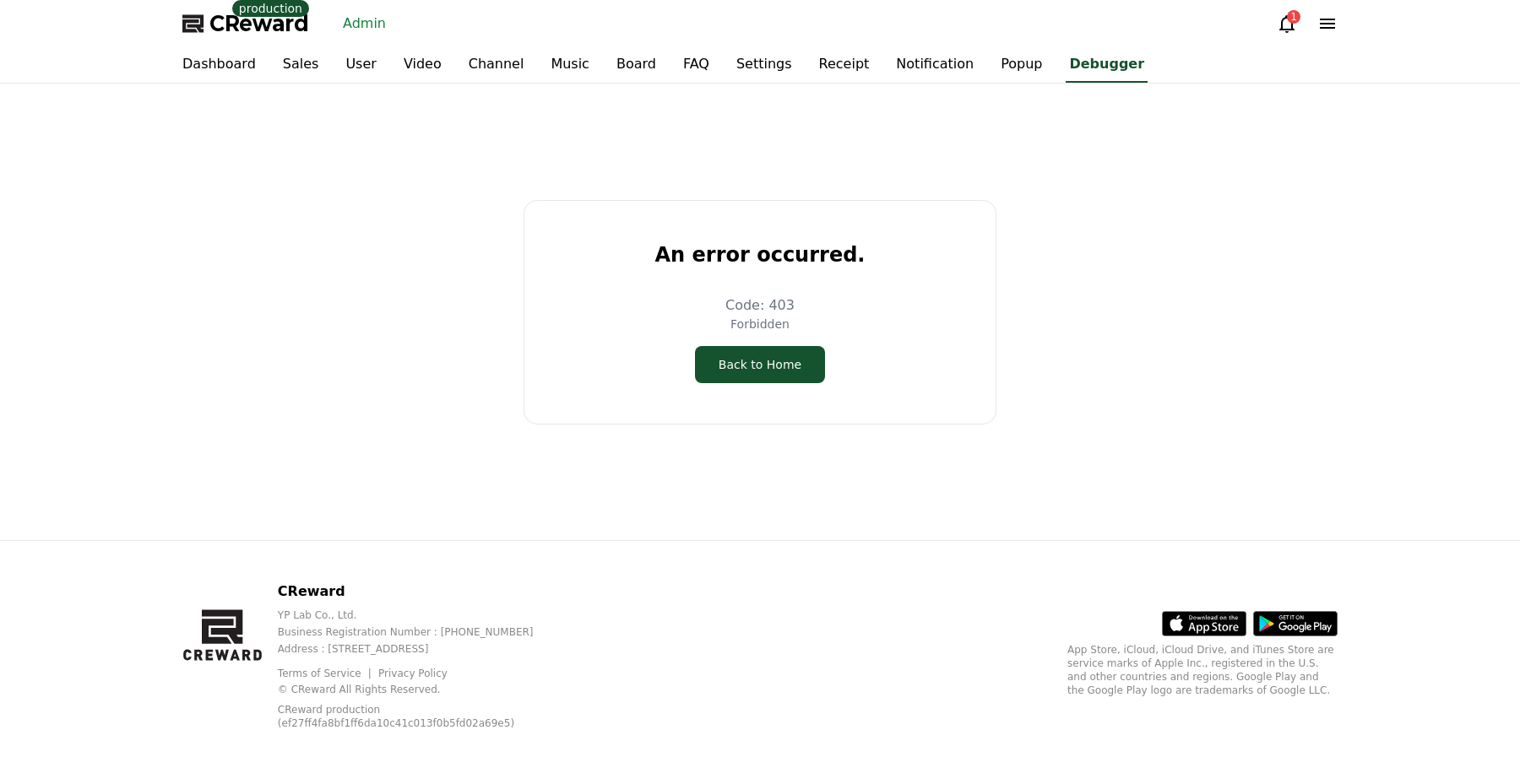
click at [333, 221] on div "An error occurred. Code: 403 Forbidden Back to Home" at bounding box center [760, 312] width 1169 height 444
click at [288, 62] on link "Sales" at bounding box center [301, 65] width 63 height 35
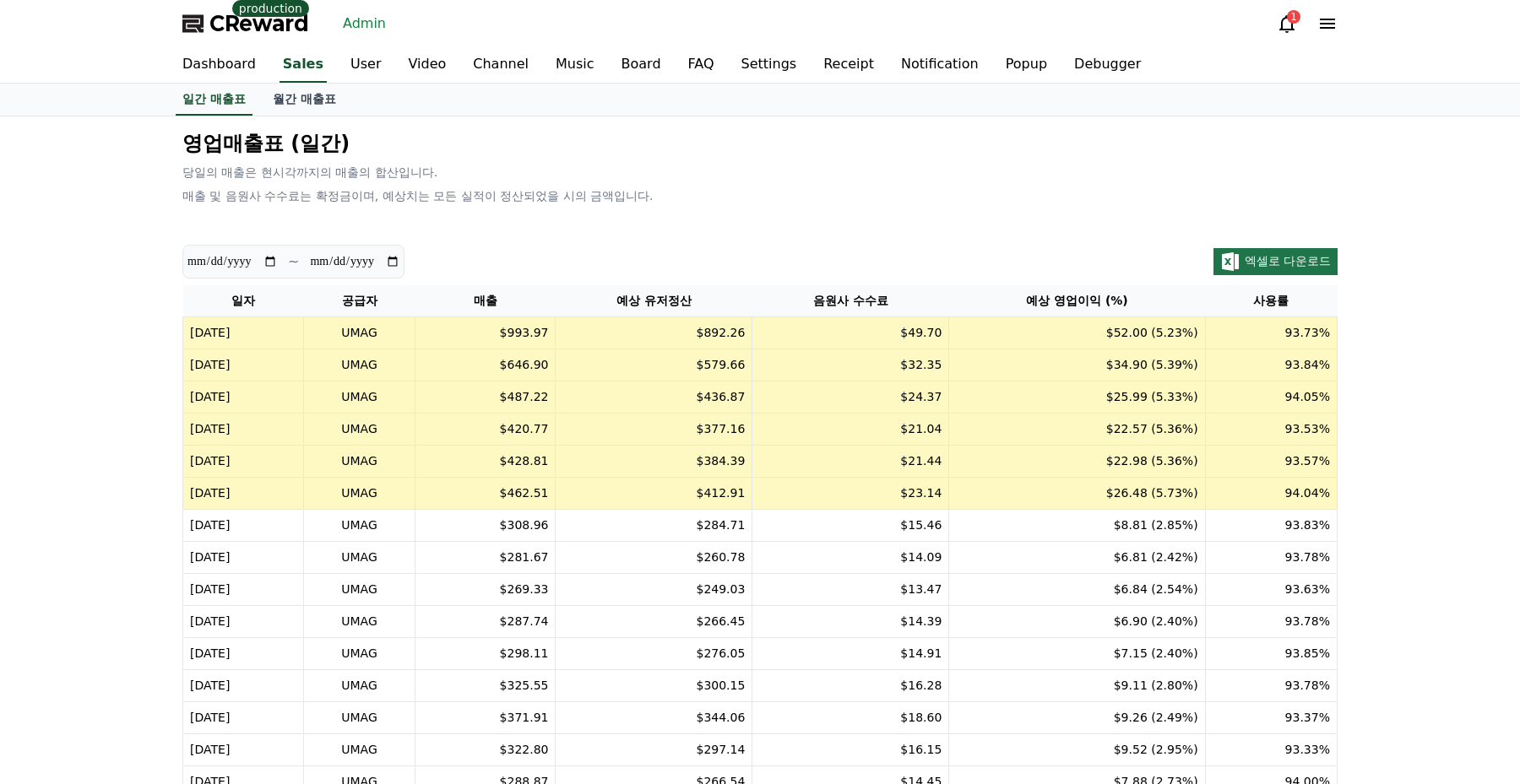
click at [555, 330] on td "$993.97" at bounding box center [485, 334] width 140 height 32
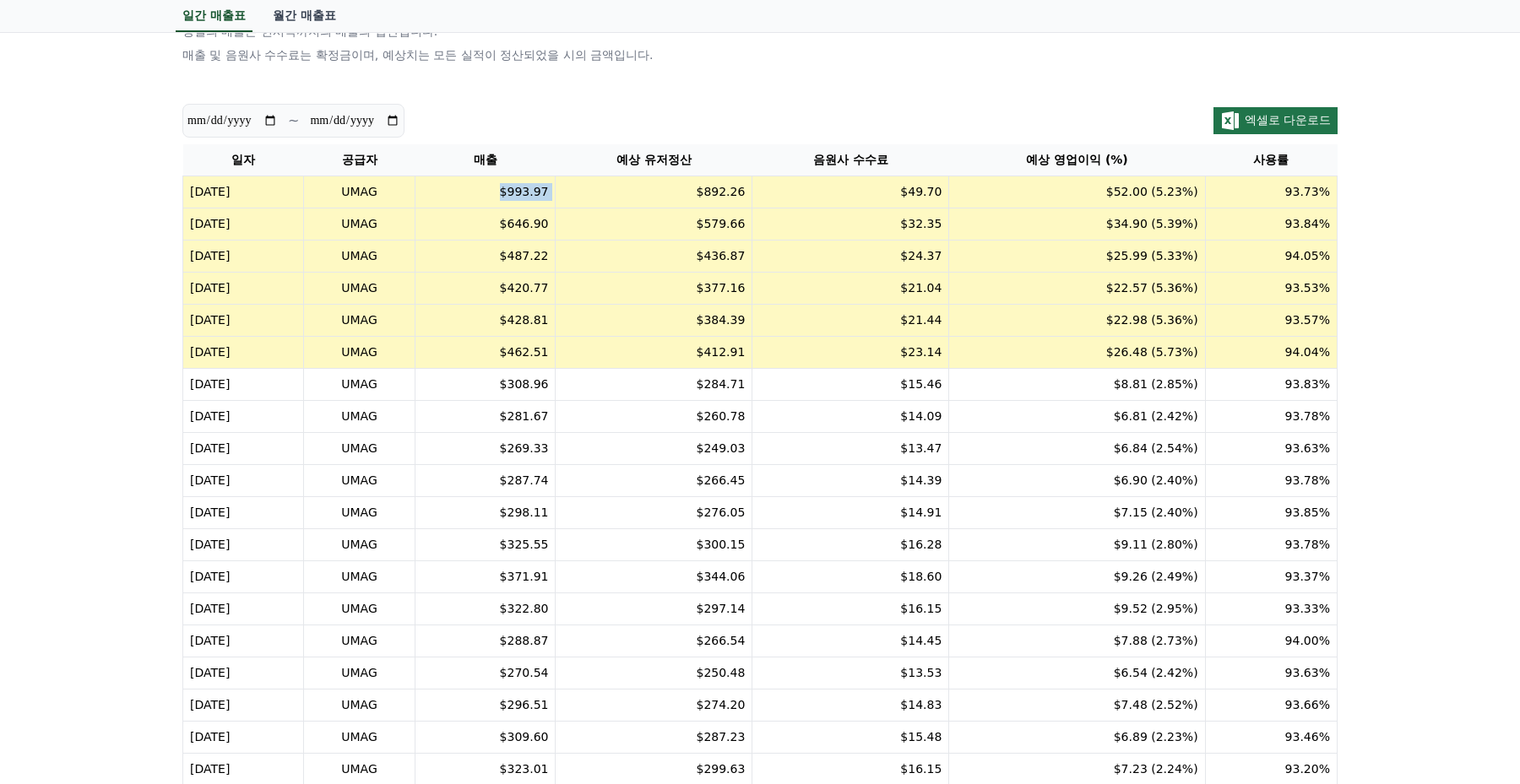
scroll to position [43, 0]
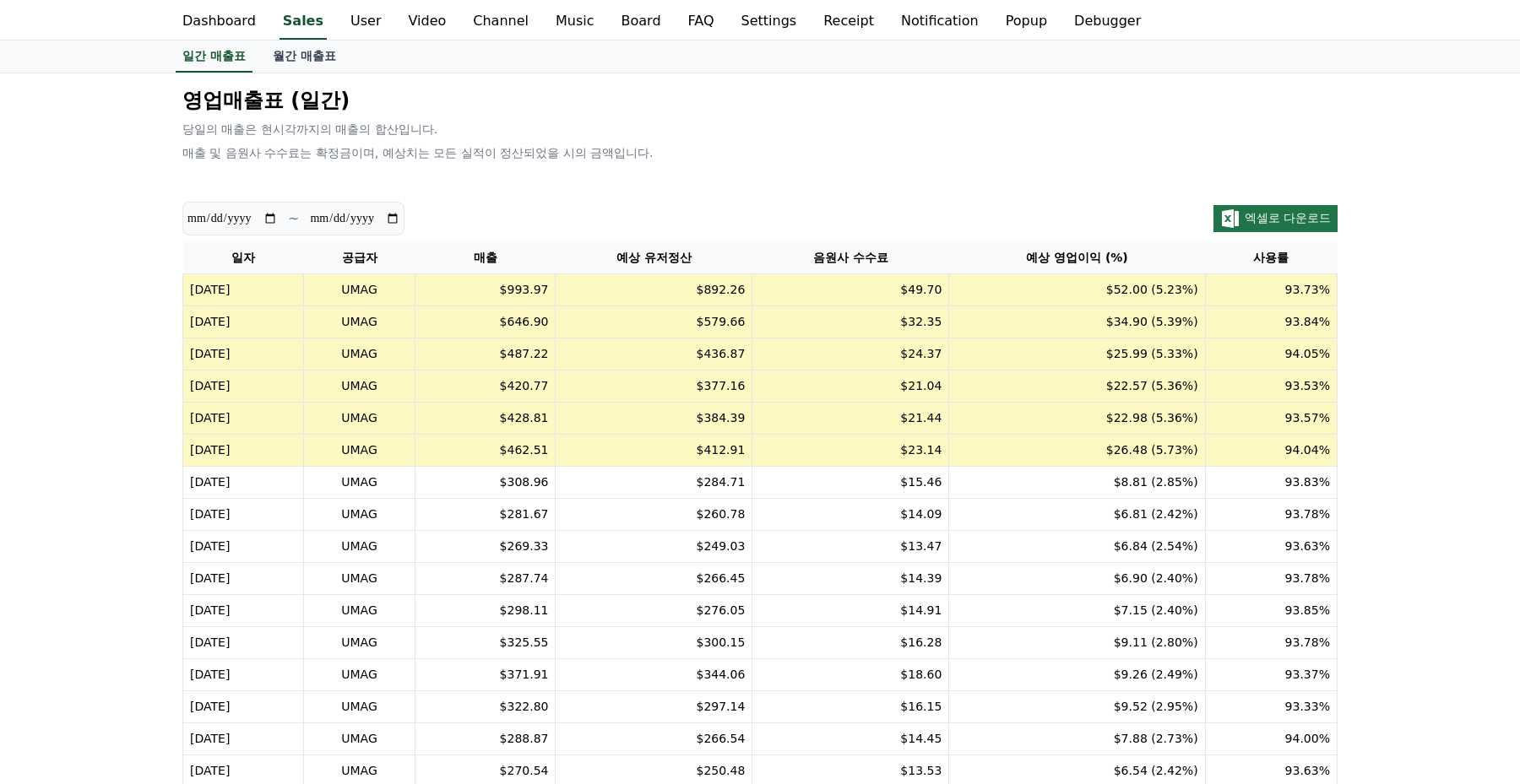
click at [648, 393] on td "$377.16" at bounding box center [654, 386] width 197 height 32
click at [663, 392] on td "$377.16" at bounding box center [654, 386] width 197 height 32
click at [647, 380] on td "$377.16" at bounding box center [654, 386] width 197 height 32
click at [660, 392] on td "$377.16" at bounding box center [654, 386] width 197 height 32
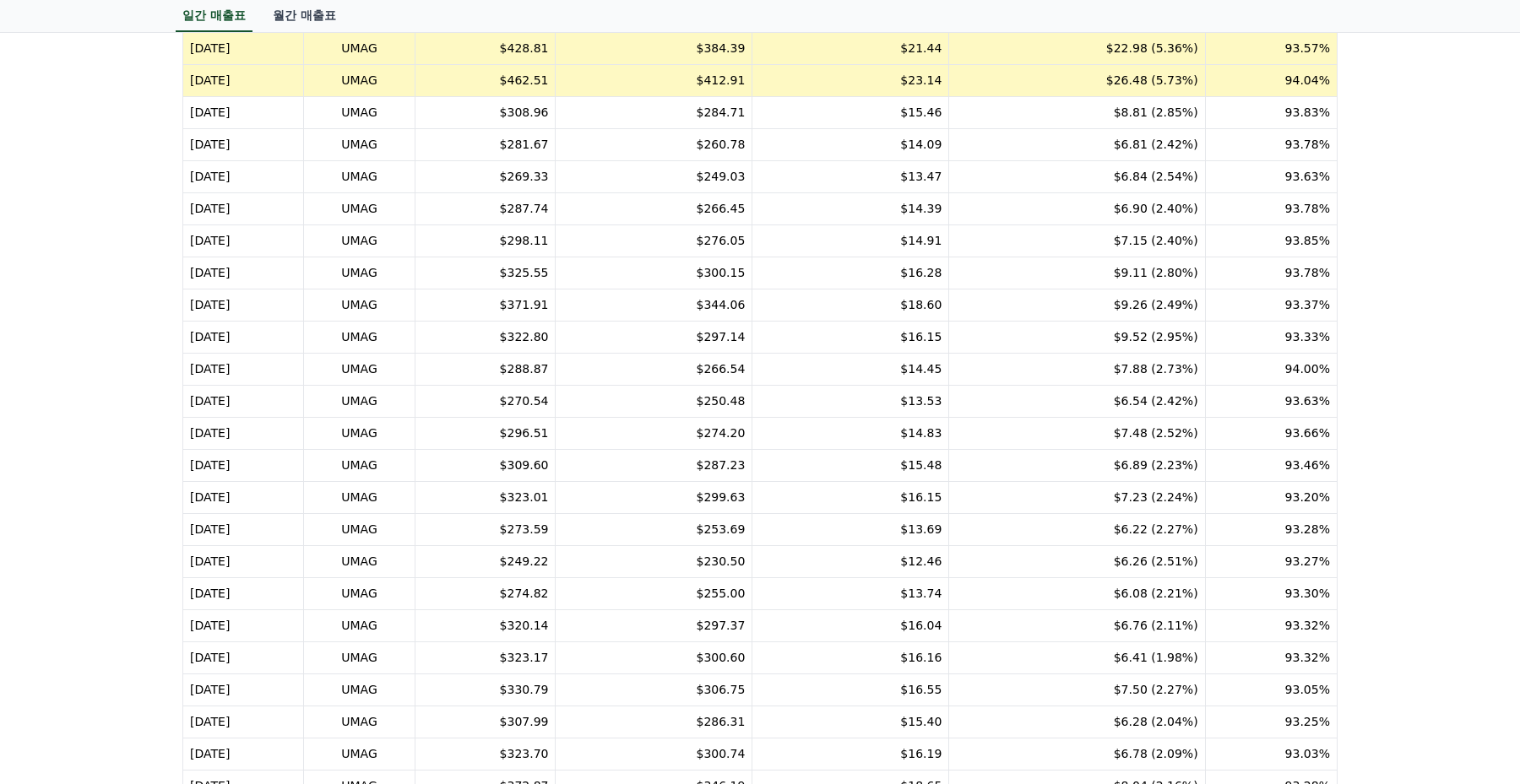
scroll to position [721, 0]
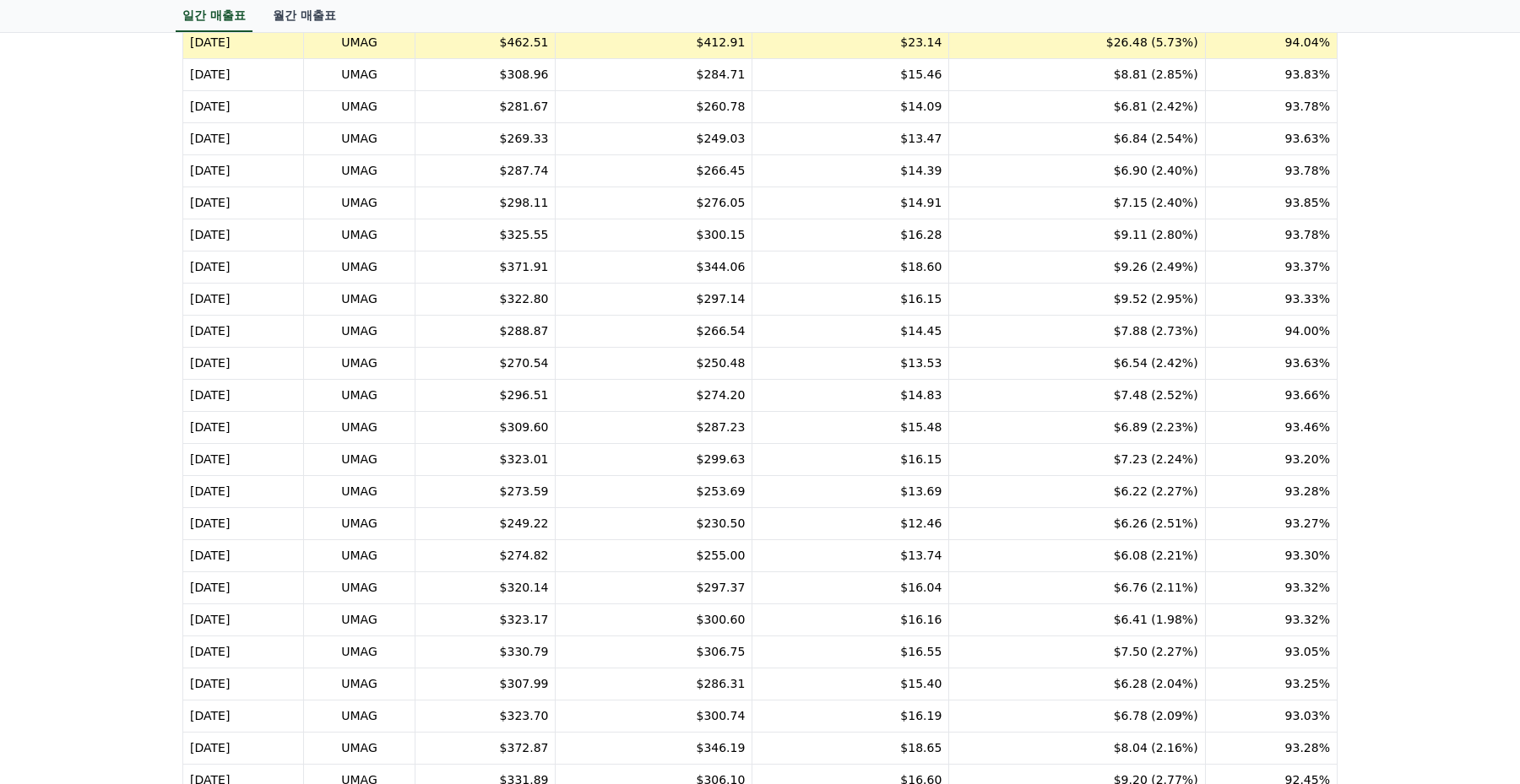
scroll to position [0, 0]
